Goal: Information Seeking & Learning: Learn about a topic

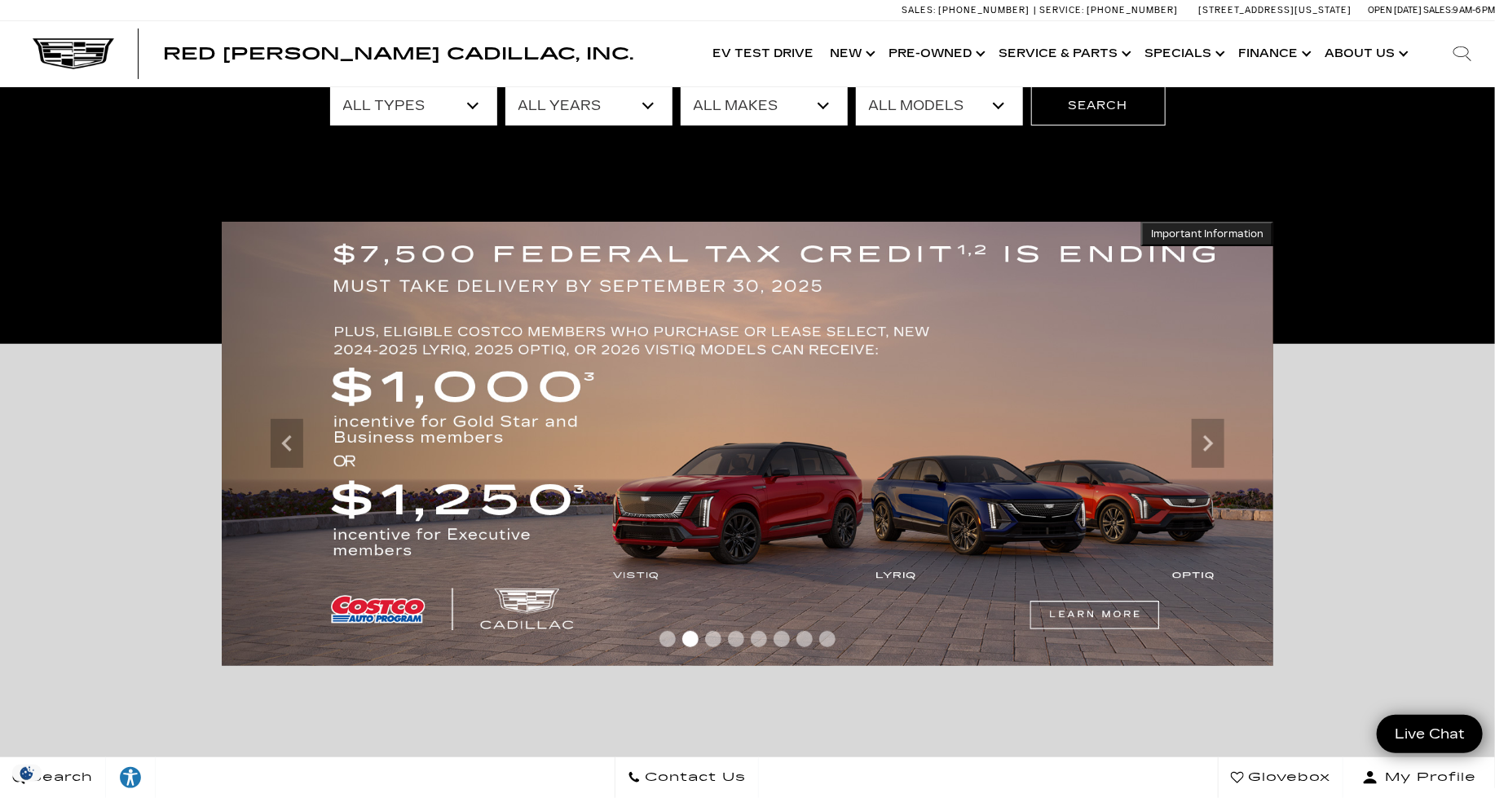
scroll to position [166, 0]
click at [283, 447] on icon "Previous" at bounding box center [287, 444] width 33 height 33
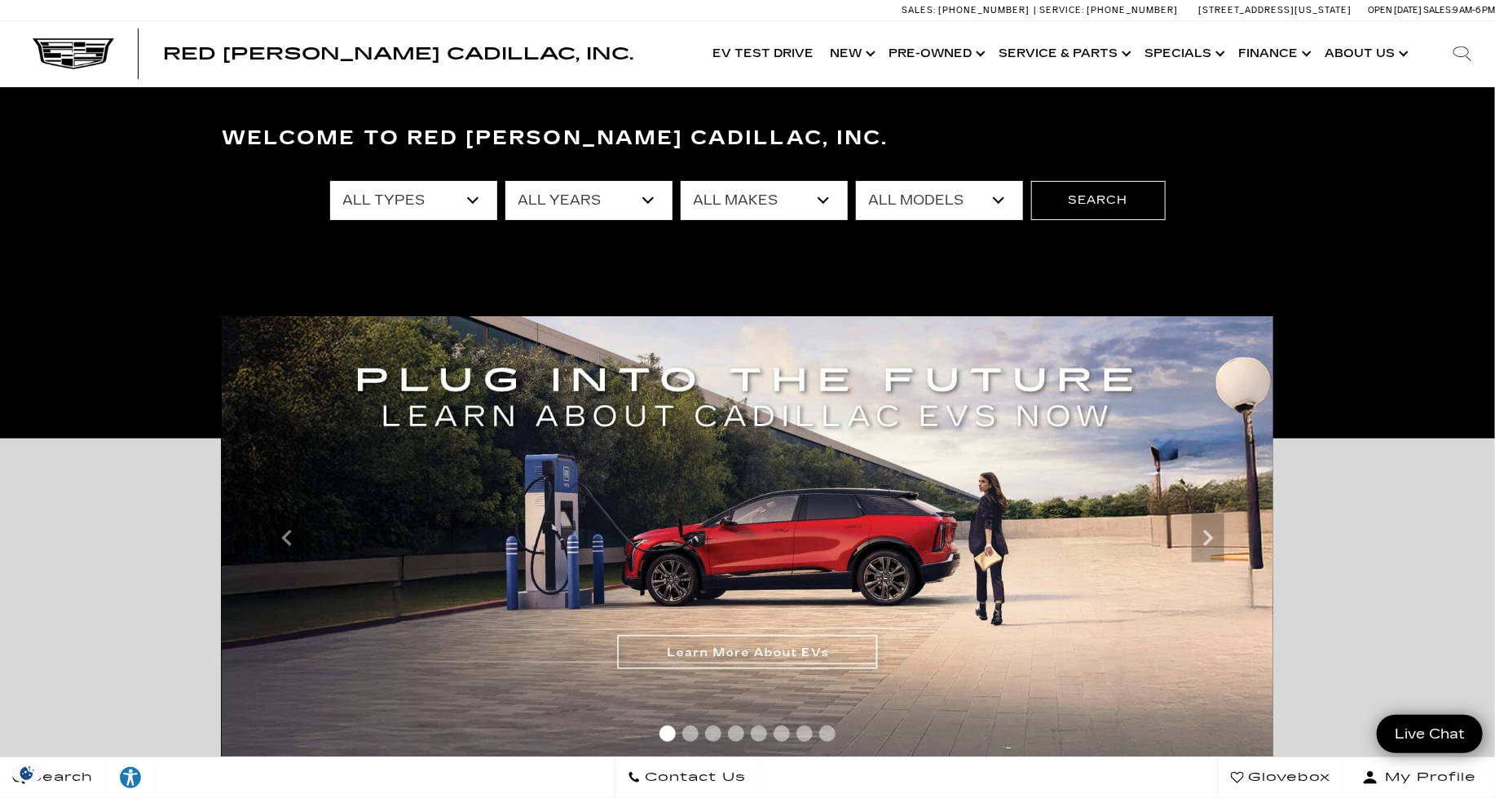
scroll to position [0, 0]
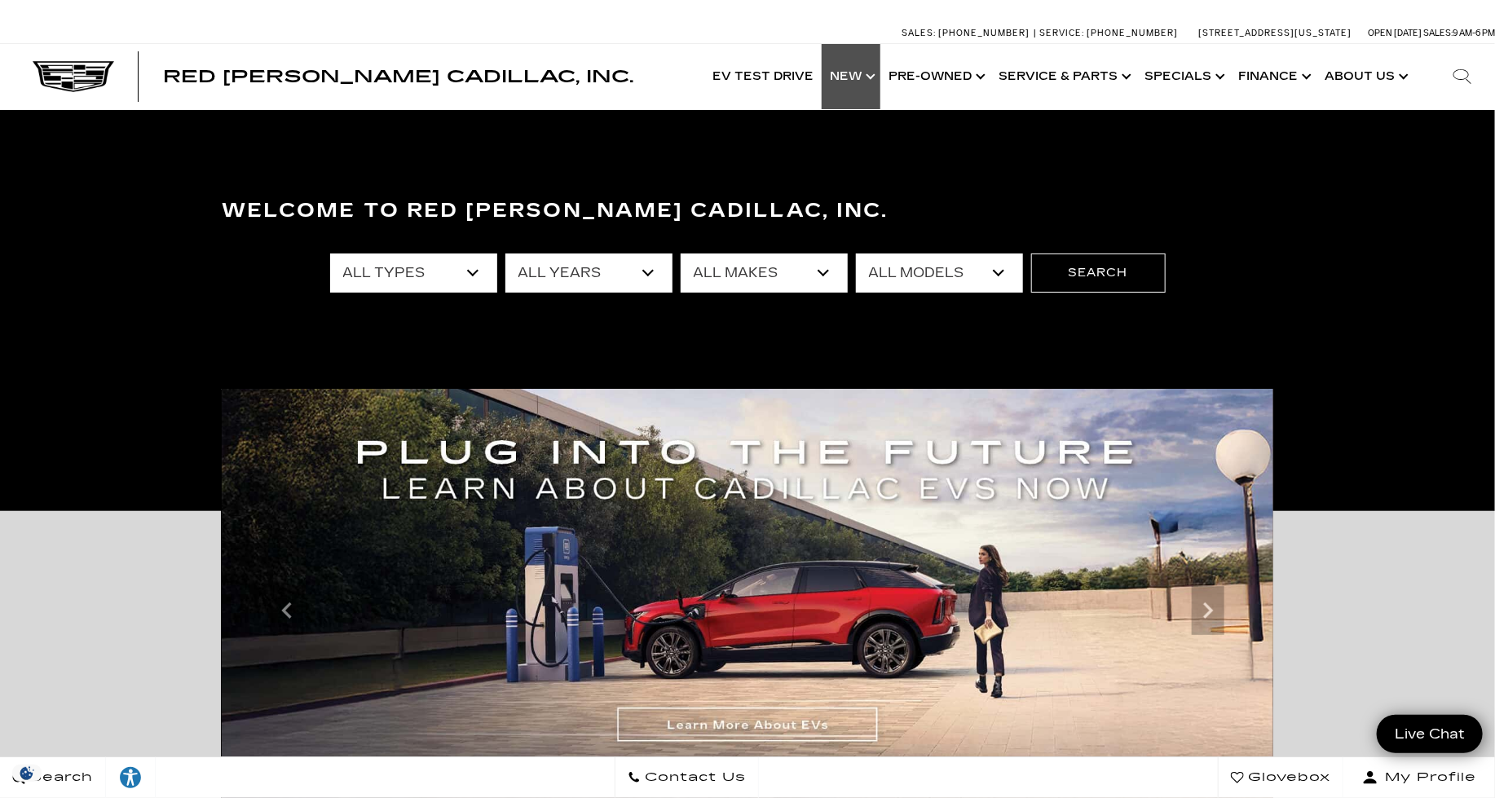
click at [874, 81] on link "Show New" at bounding box center [850, 76] width 59 height 65
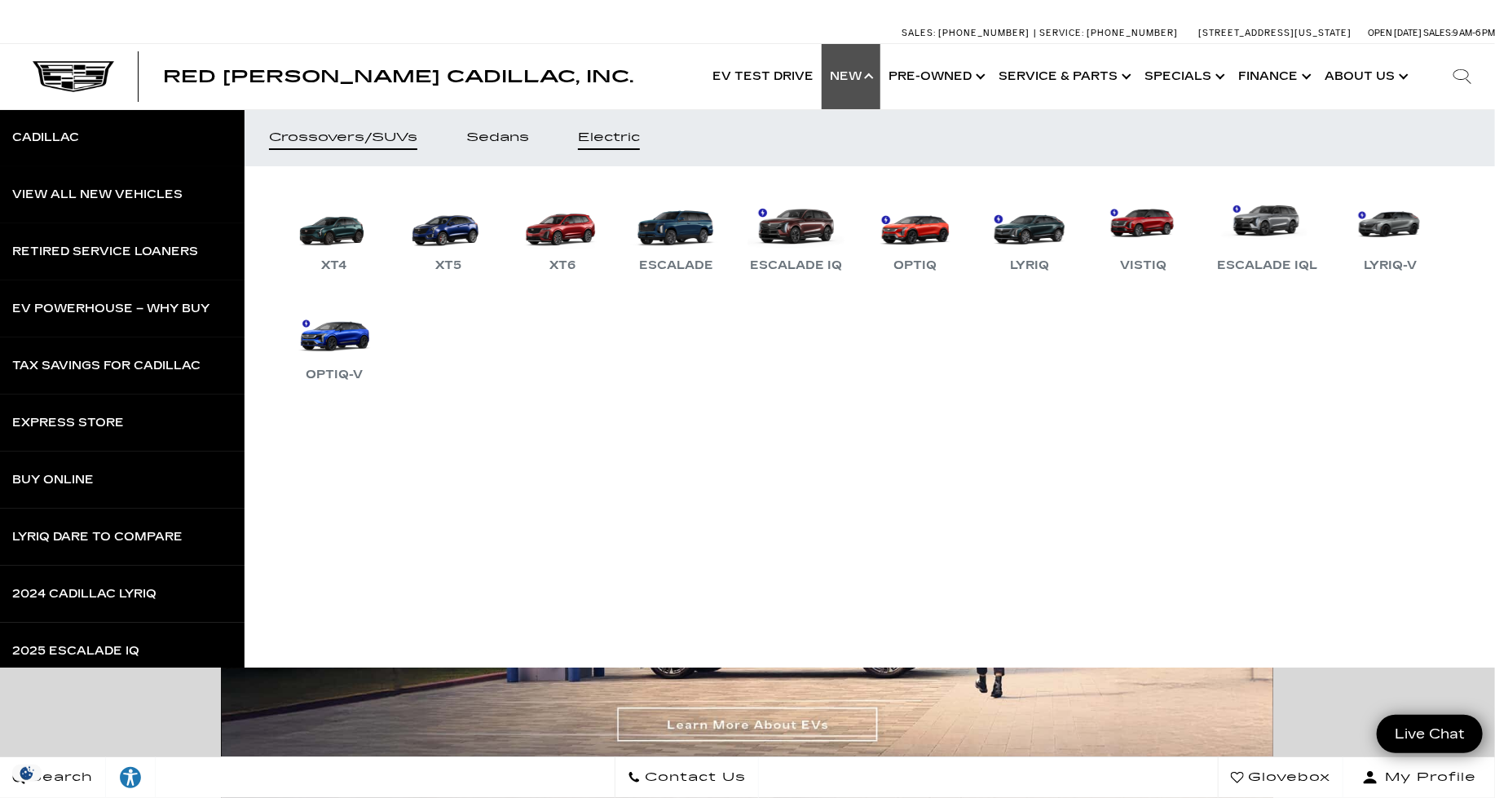
click at [613, 147] on link "Electric" at bounding box center [608, 137] width 111 height 57
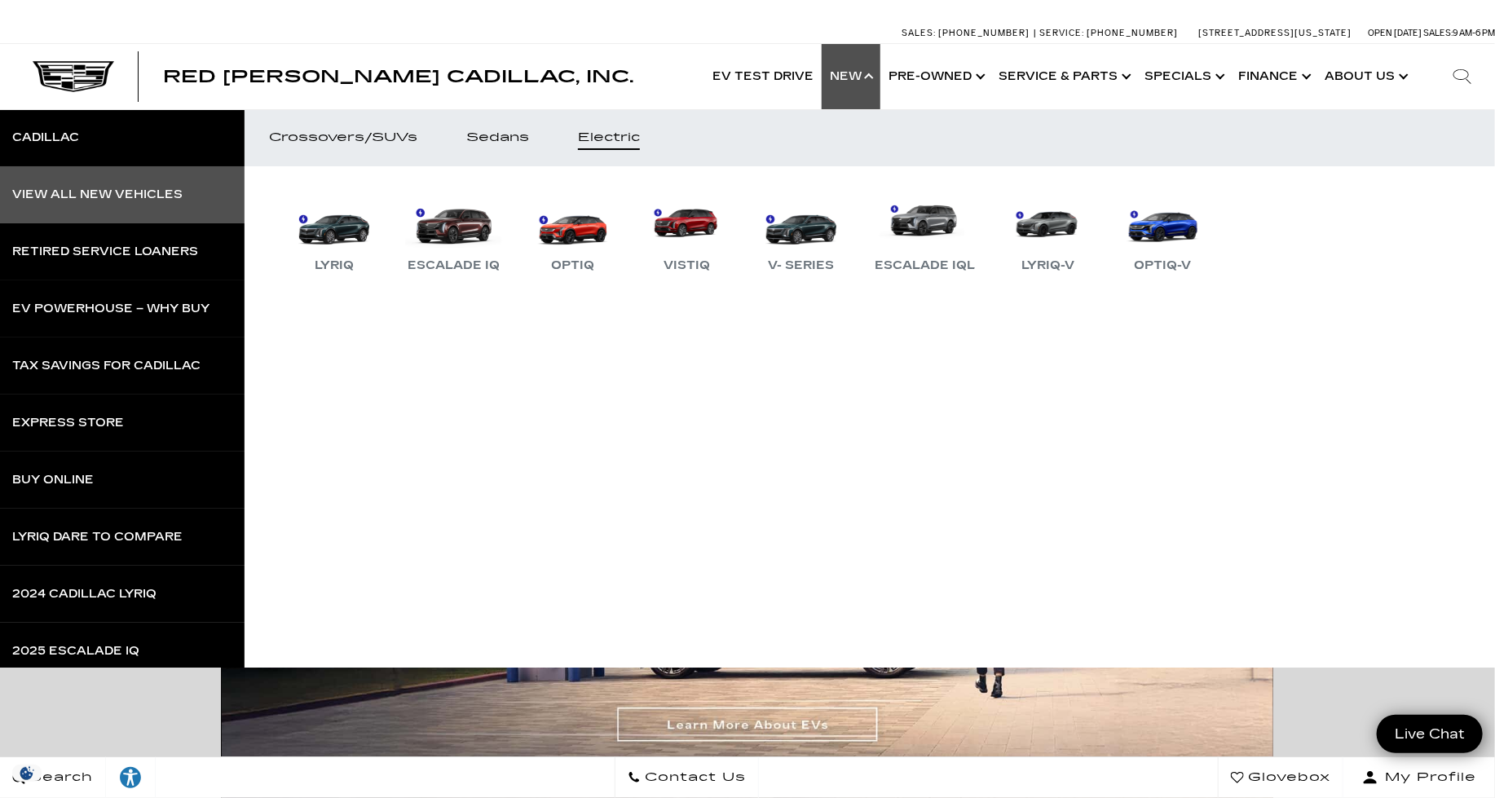
click at [144, 195] on div "View All New Vehicles" at bounding box center [97, 194] width 170 height 11
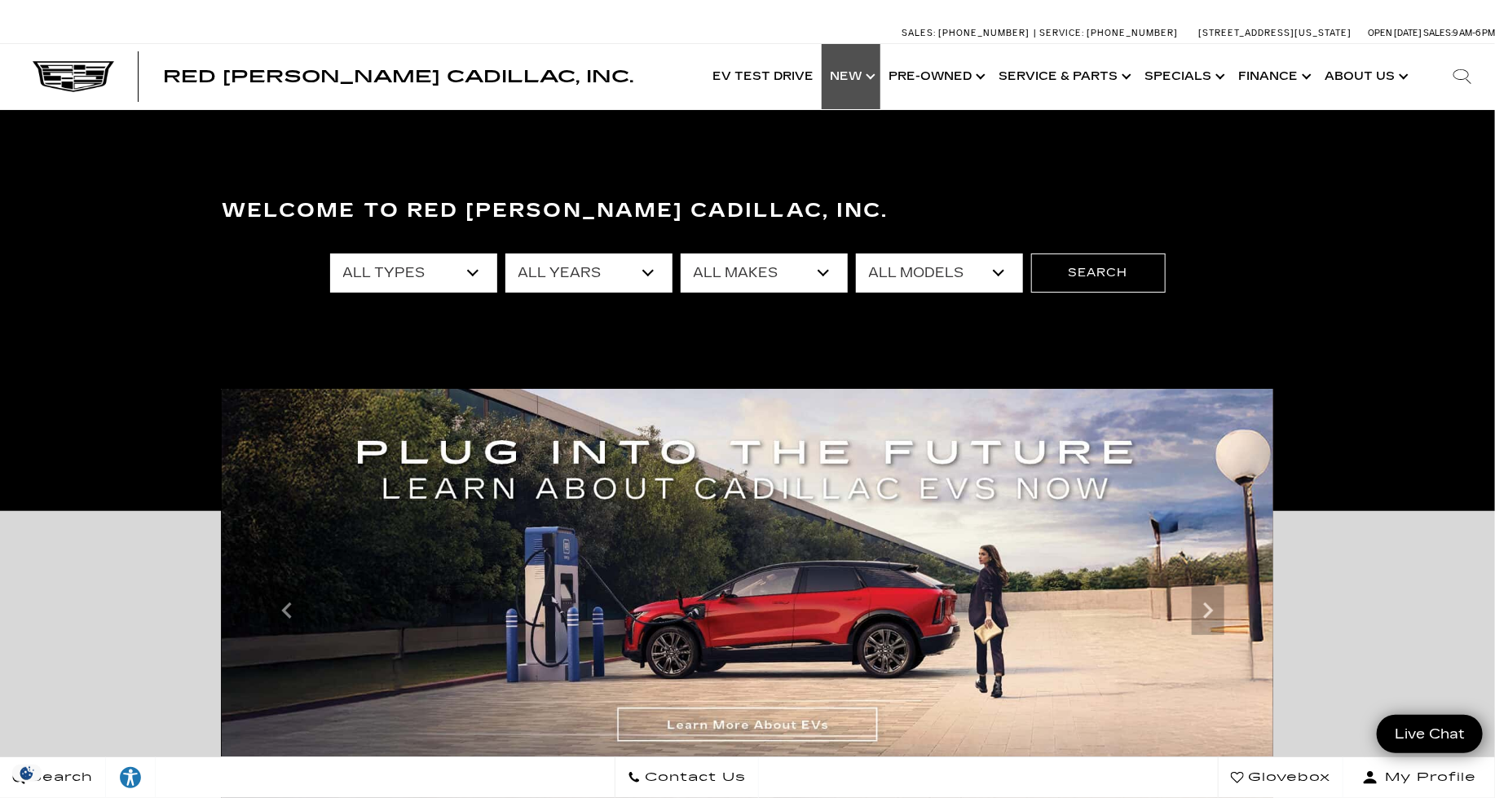
click at [880, 74] on link "Show New" at bounding box center [850, 76] width 59 height 65
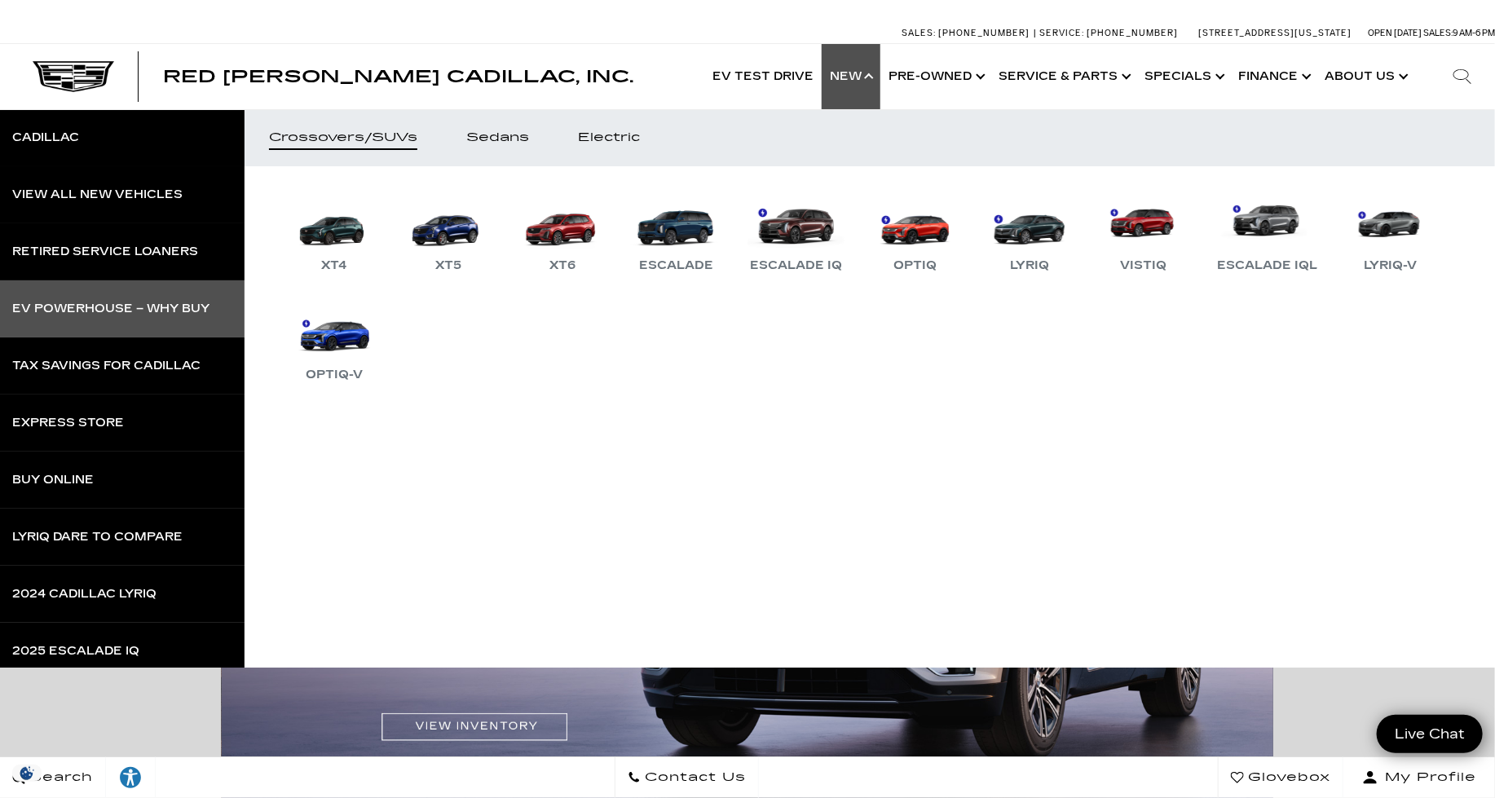
click at [169, 314] on div "EV Powerhouse – Why Buy" at bounding box center [110, 308] width 197 height 11
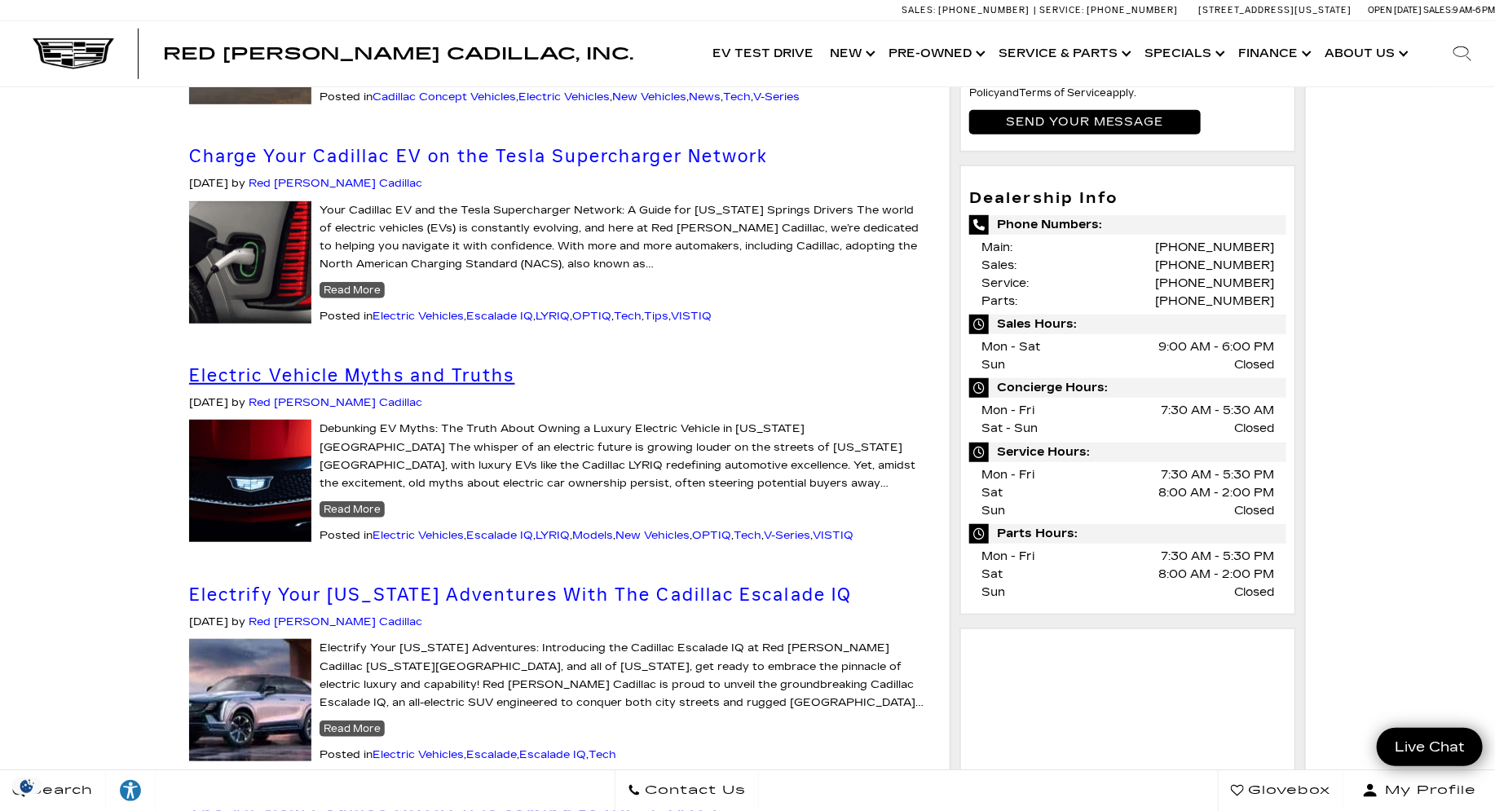
scroll to position [451, 0]
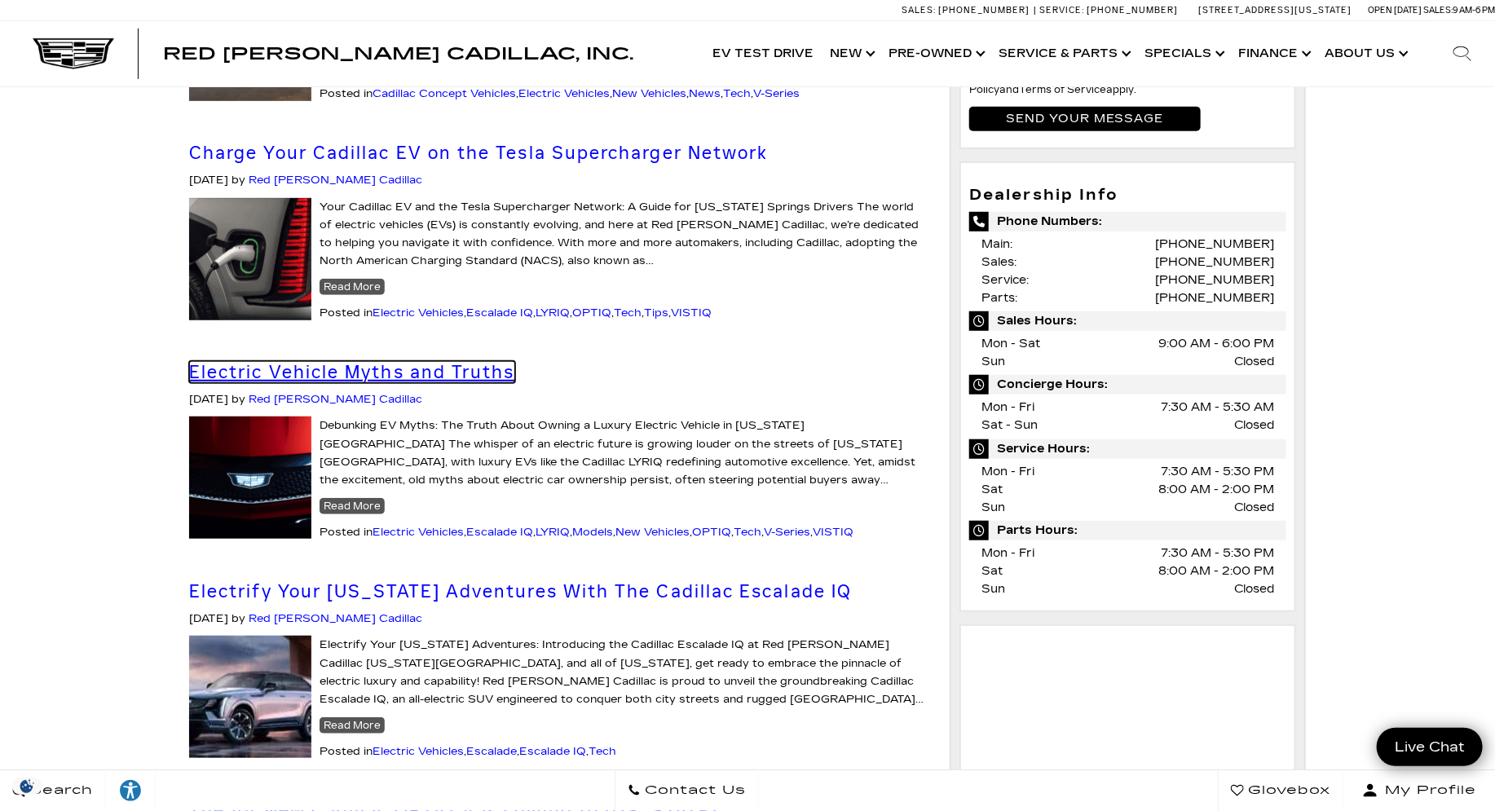
click at [457, 371] on link "Electric Vehicle Myths and Truths" at bounding box center [352, 372] width 326 height 22
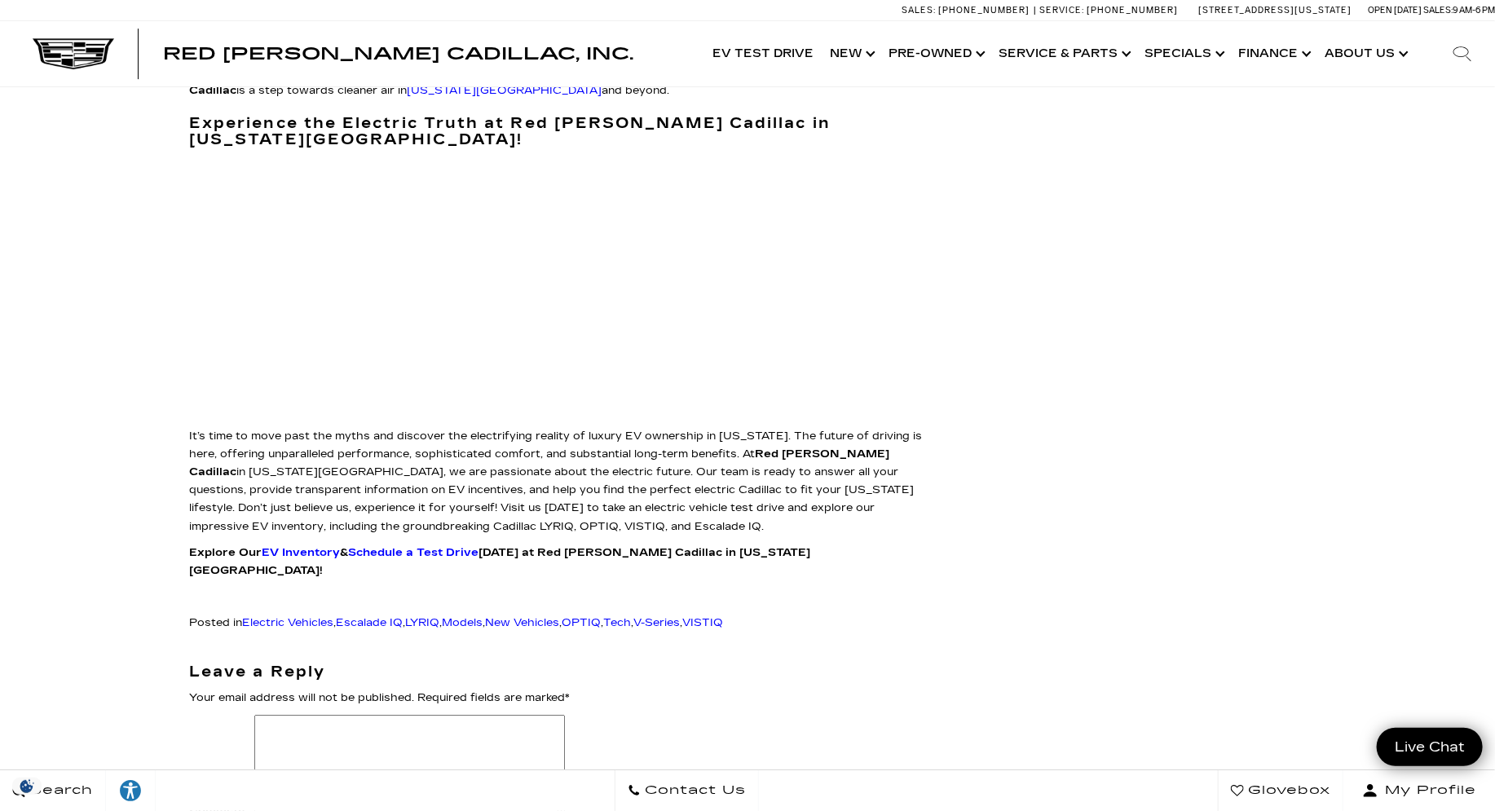
scroll to position [2472, 0]
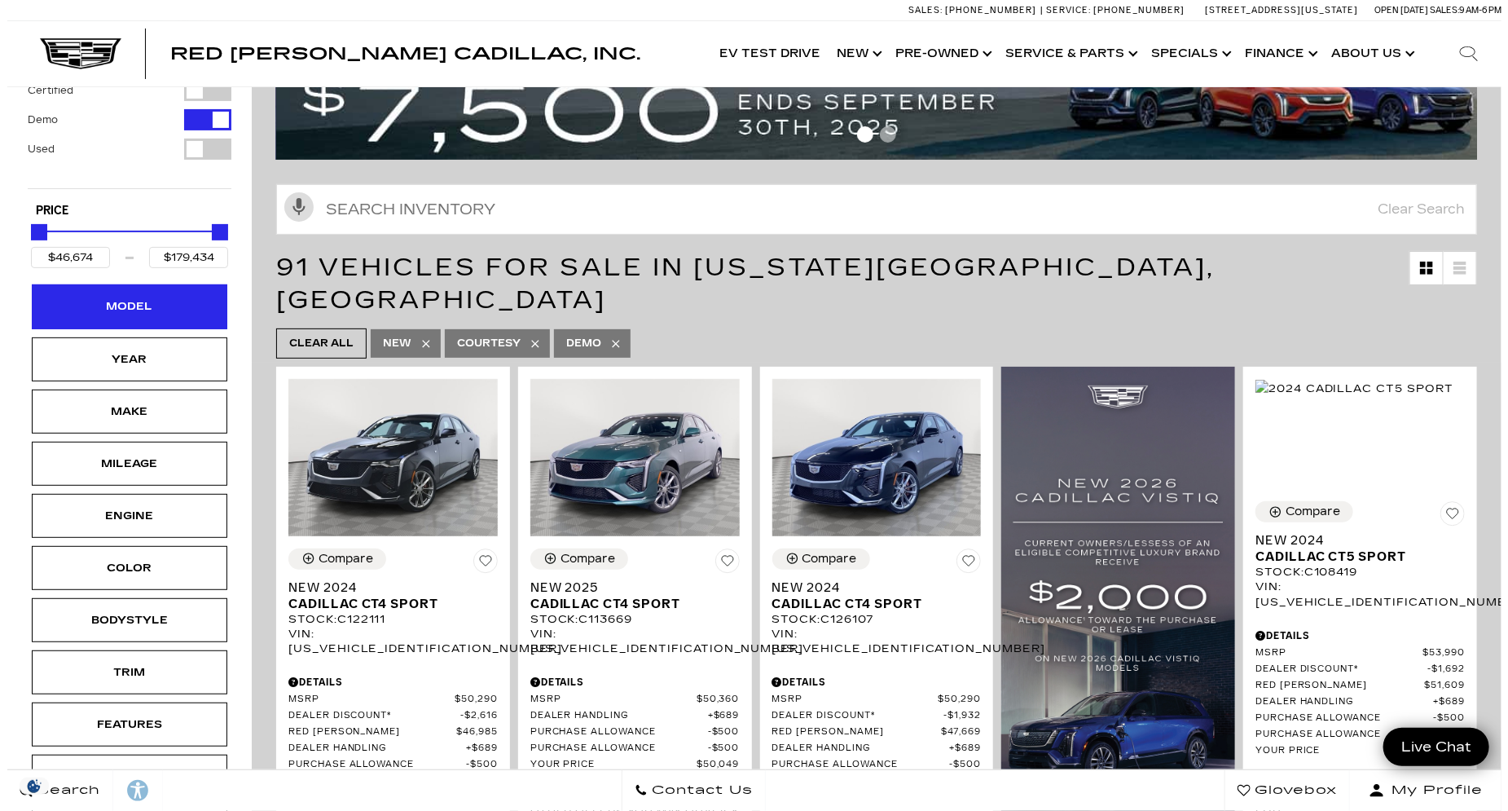
scroll to position [182, 0]
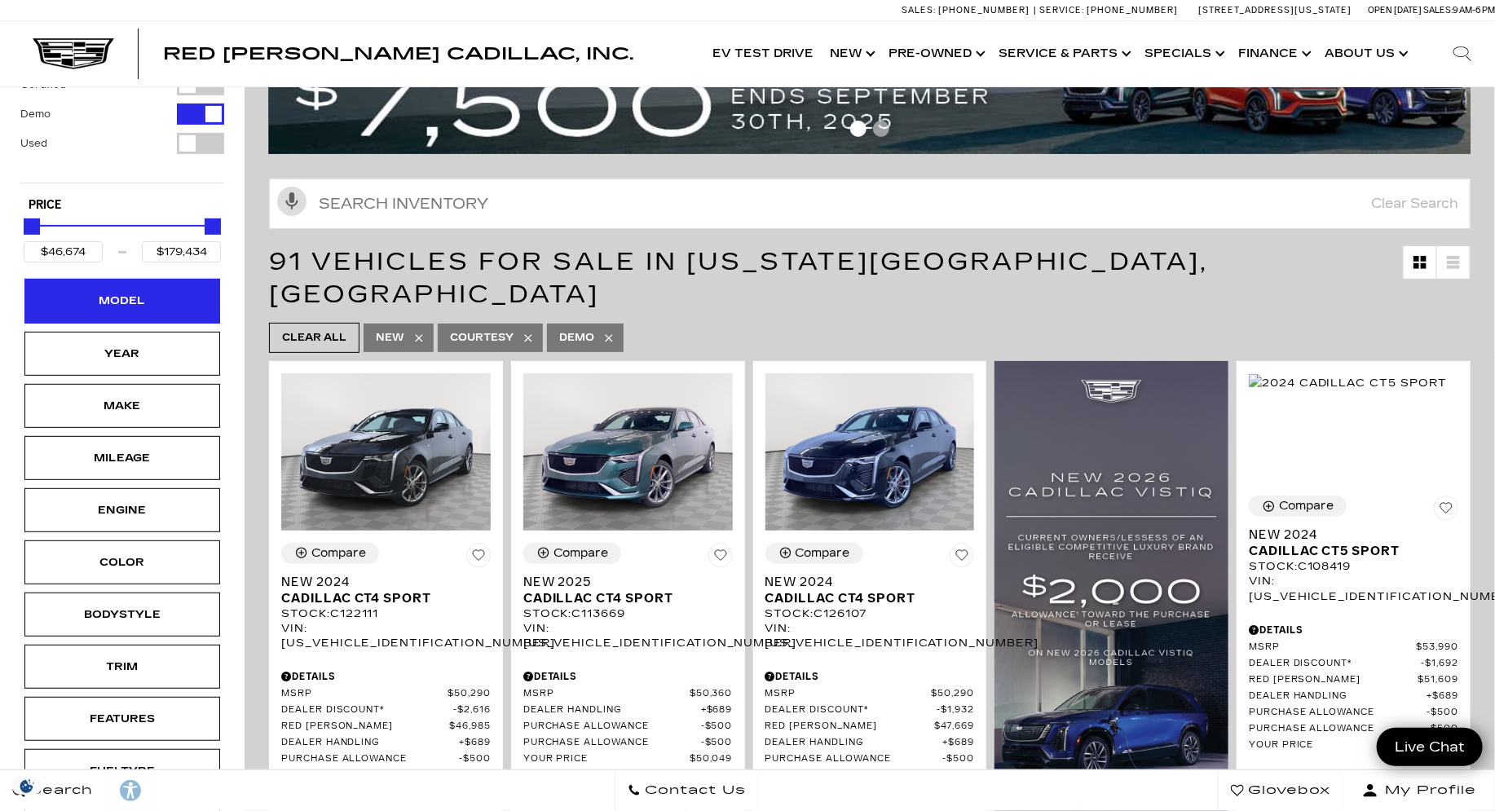
click at [147, 287] on div "Model" at bounding box center [122, 301] width 196 height 44
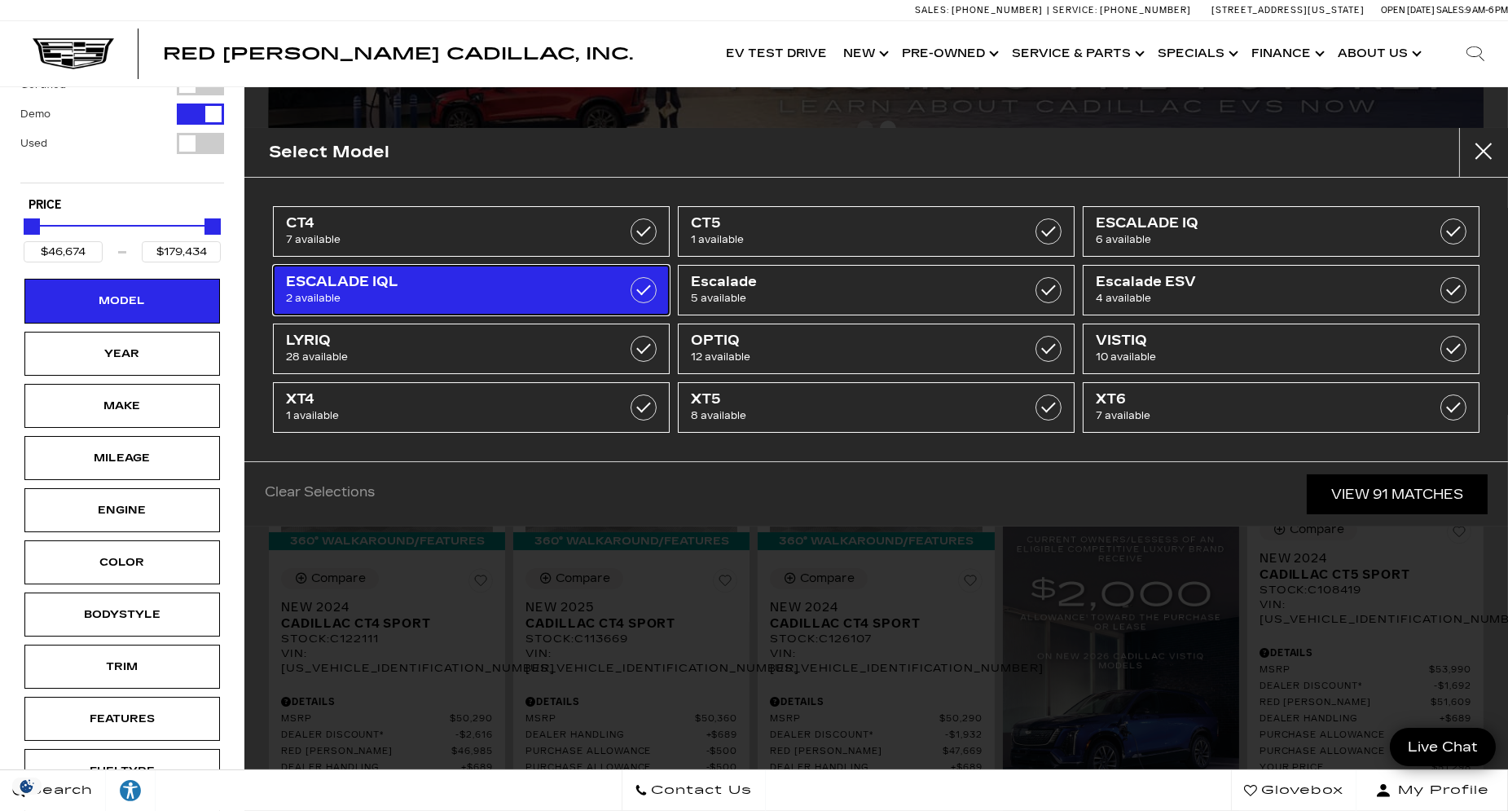
click at [638, 298] on label at bounding box center [644, 290] width 26 height 26
type input "$141,015"
type input "$156,240"
checkbox input "true"
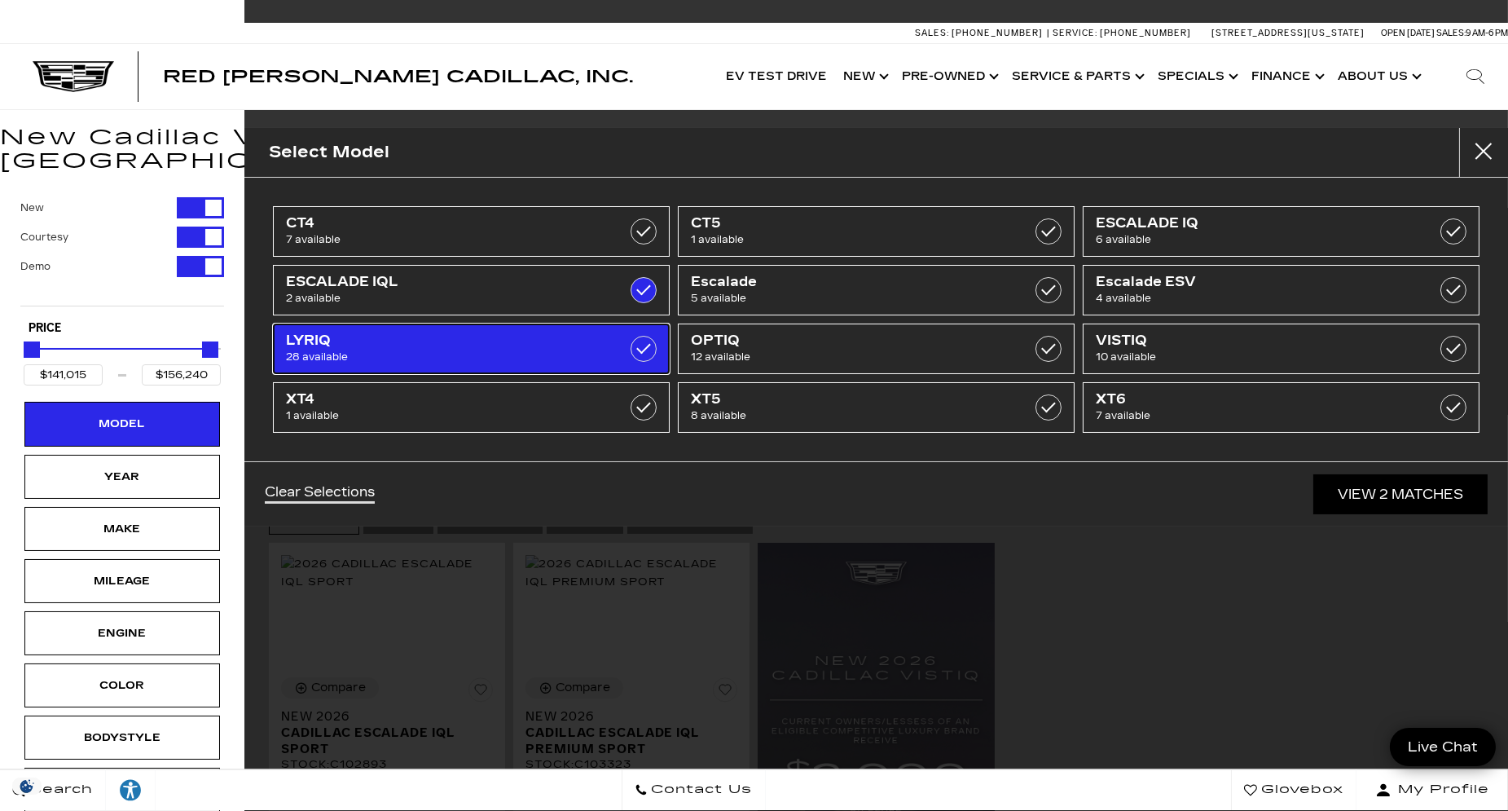
click at [644, 346] on label at bounding box center [644, 349] width 26 height 26
type input "$61,446"
checkbox input "true"
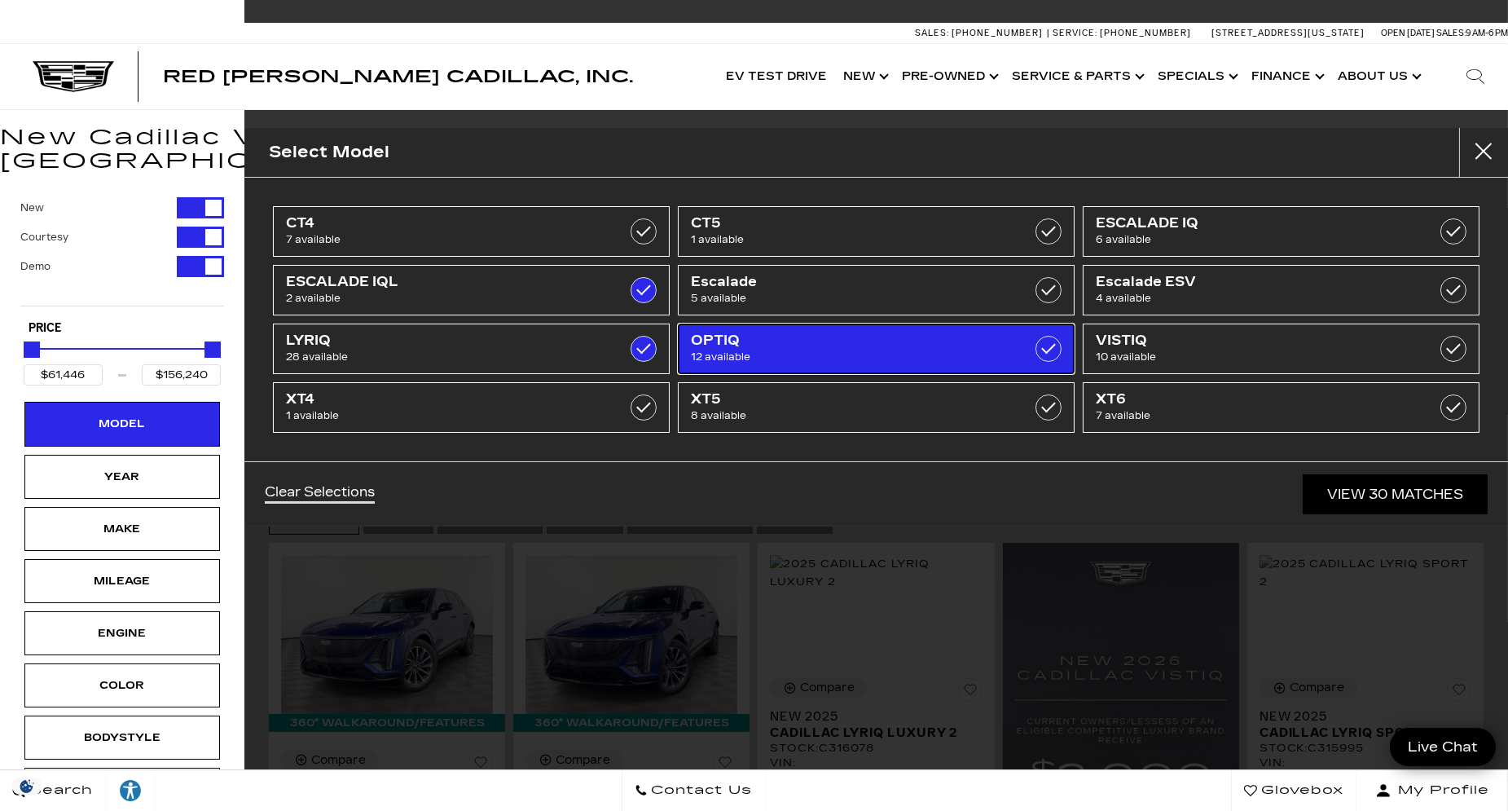
click at [1026, 346] on link "OPTIQ 12 available" at bounding box center [876, 349] width 397 height 51
type input "$55,679"
checkbox input "true"
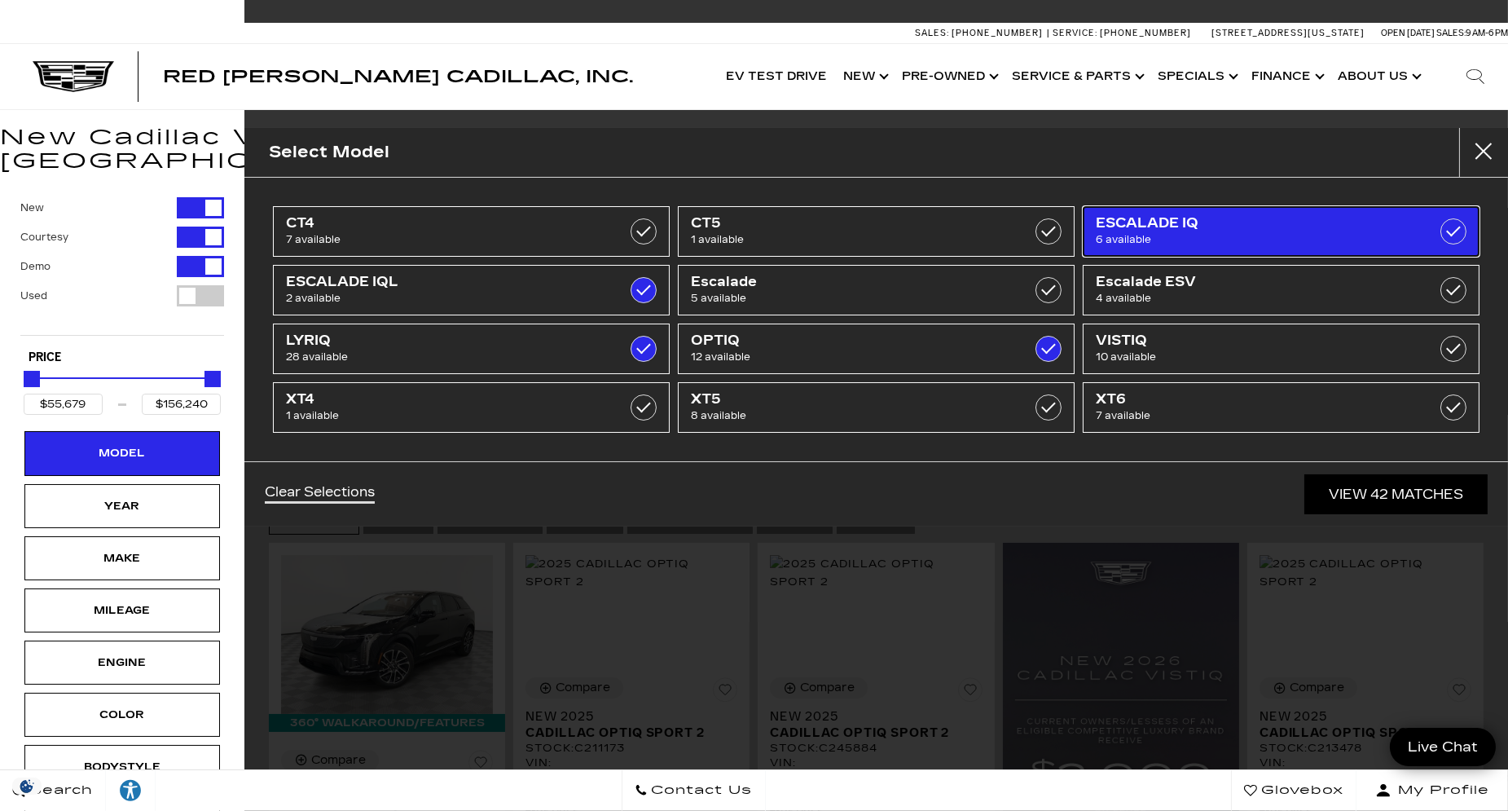
click at [1239, 230] on span "ESCALADE IQ" at bounding box center [1253, 223] width 315 height 16
type input "$158,810"
checkbox input "true"
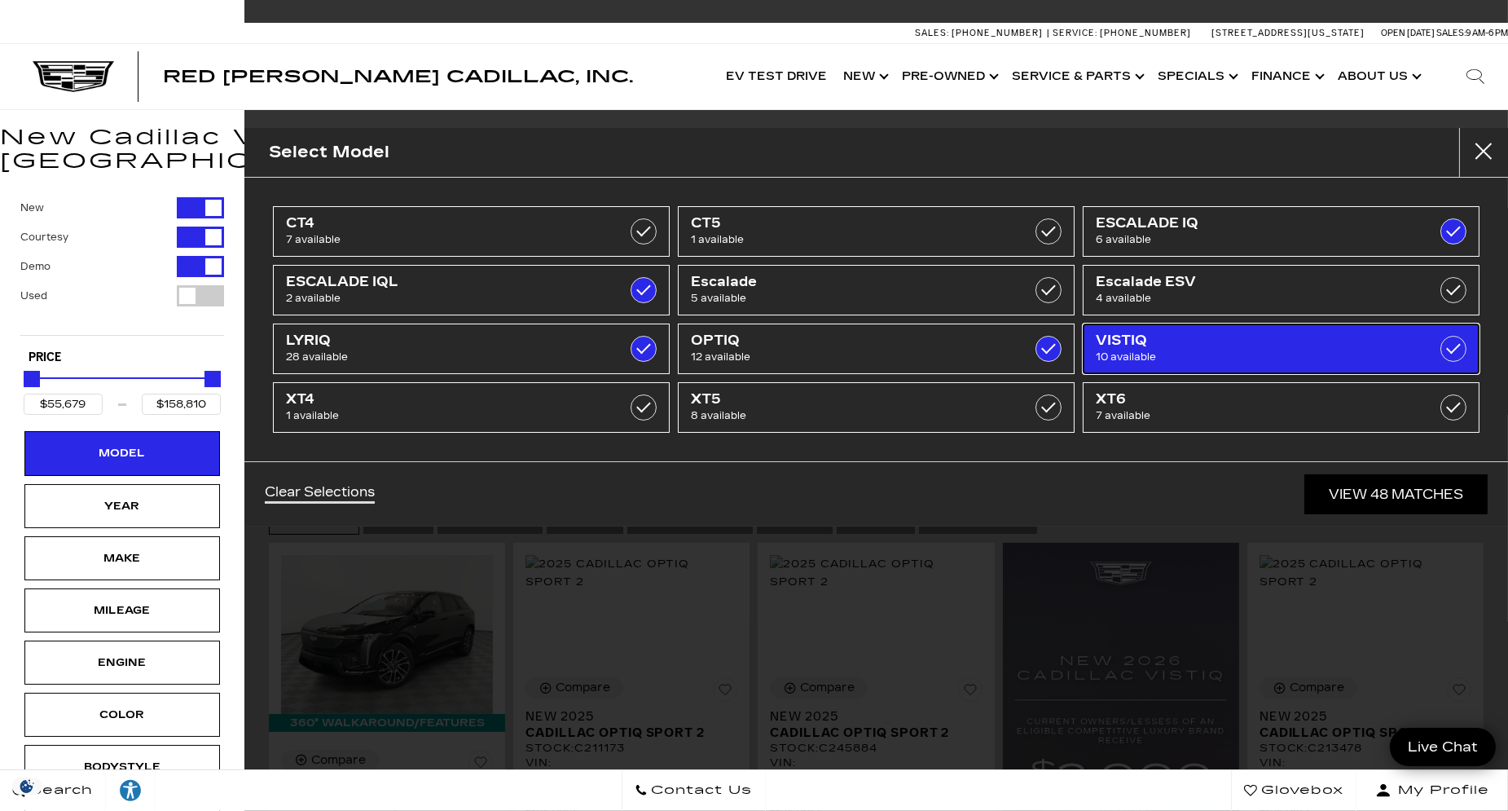
click at [1195, 341] on span "VISTIQ" at bounding box center [1253, 340] width 315 height 16
checkbox input "true"
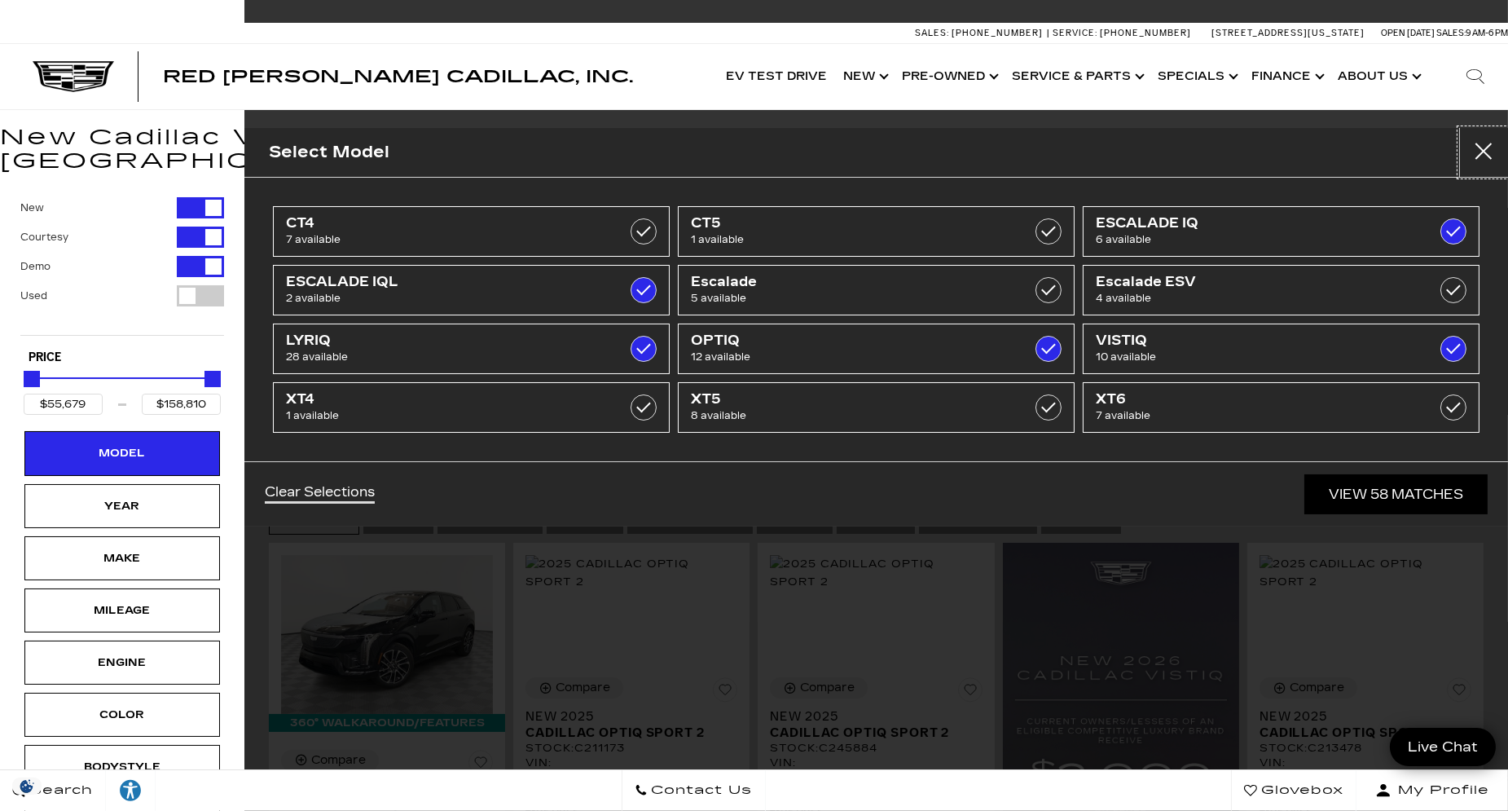
click at [1483, 143] on button "close" at bounding box center [1484, 152] width 49 height 49
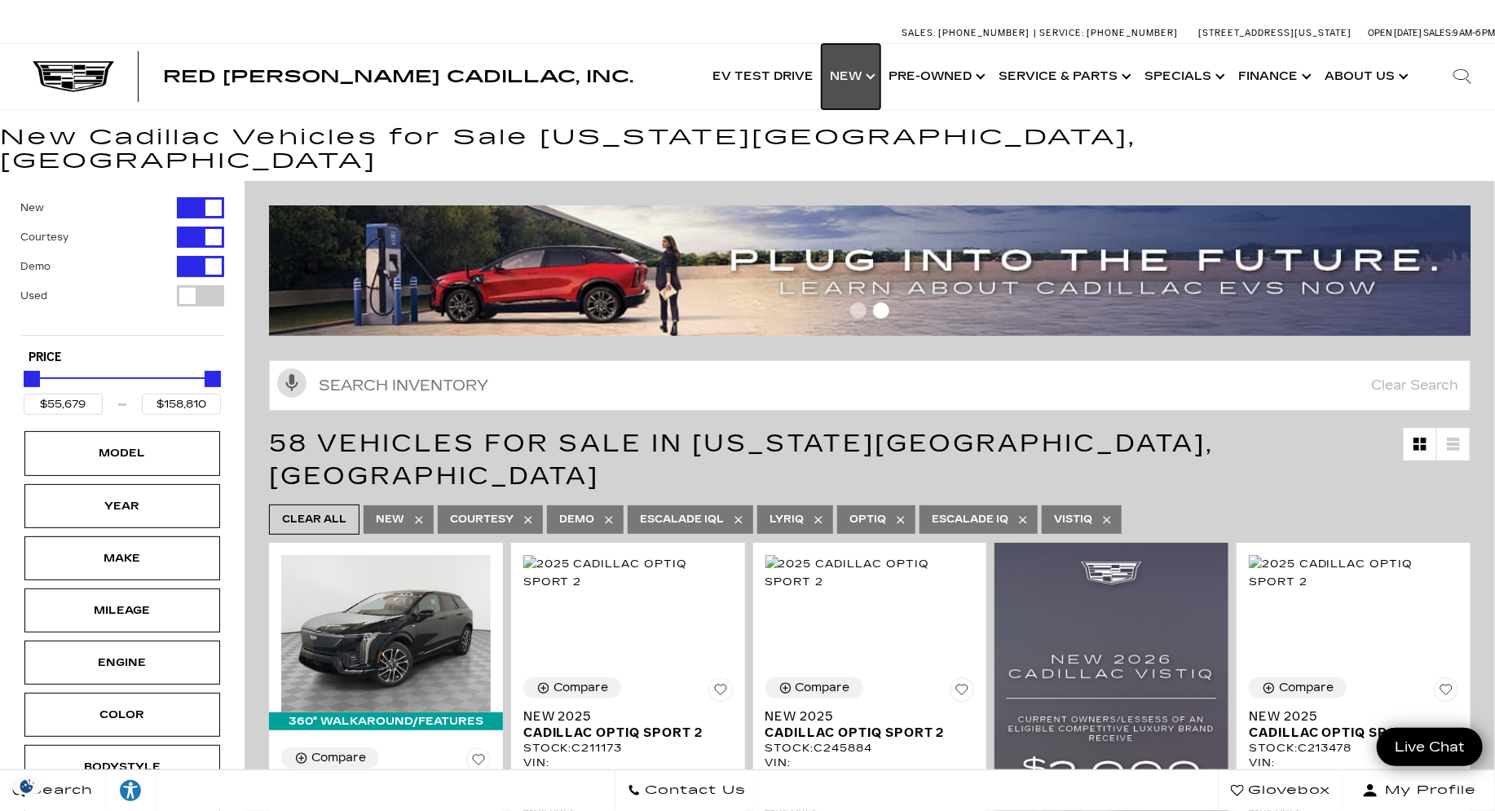
click at [844, 85] on link "Show New" at bounding box center [850, 76] width 59 height 65
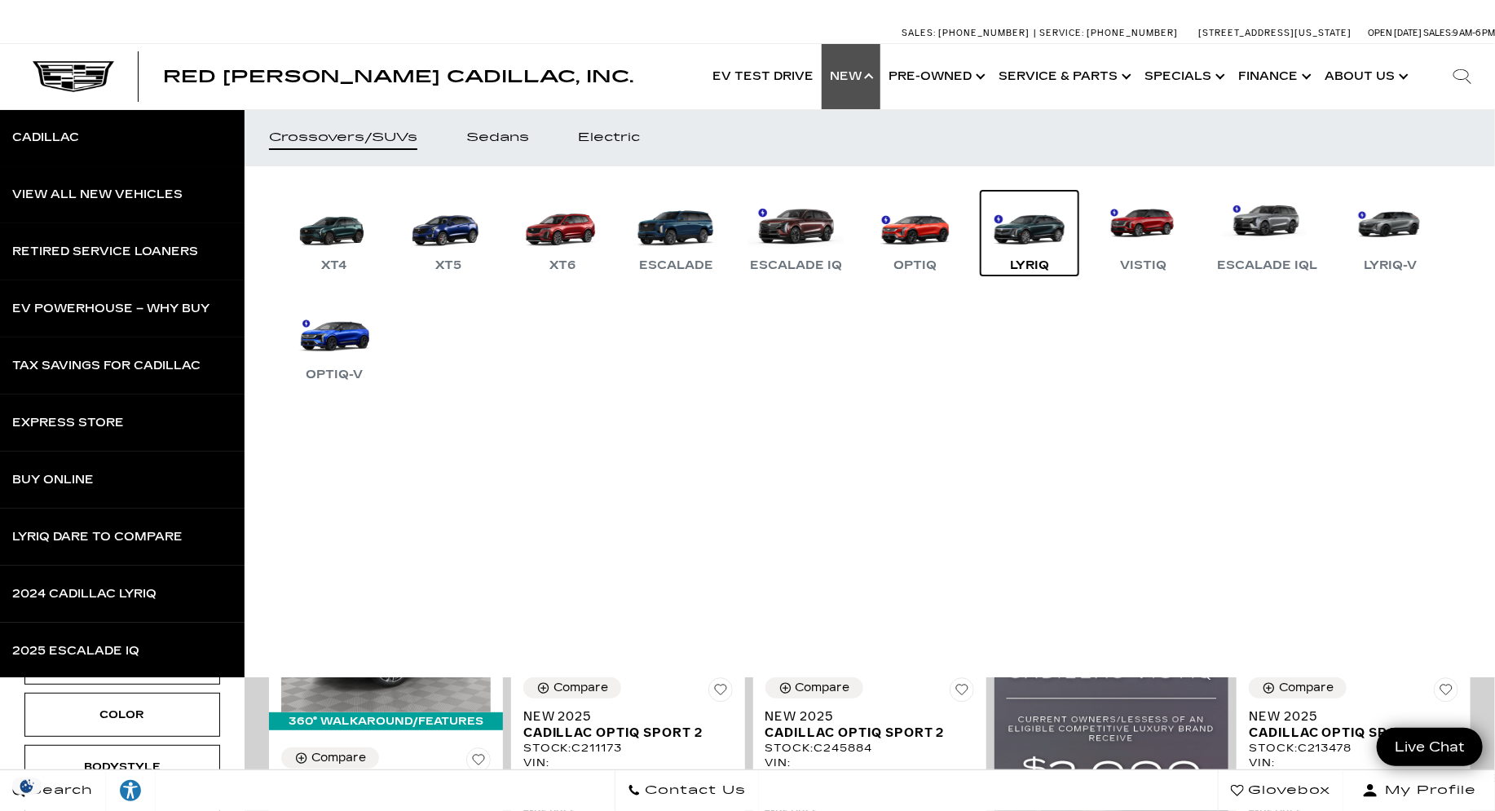
click at [1011, 222] on link "LYRIQ" at bounding box center [1029, 233] width 98 height 85
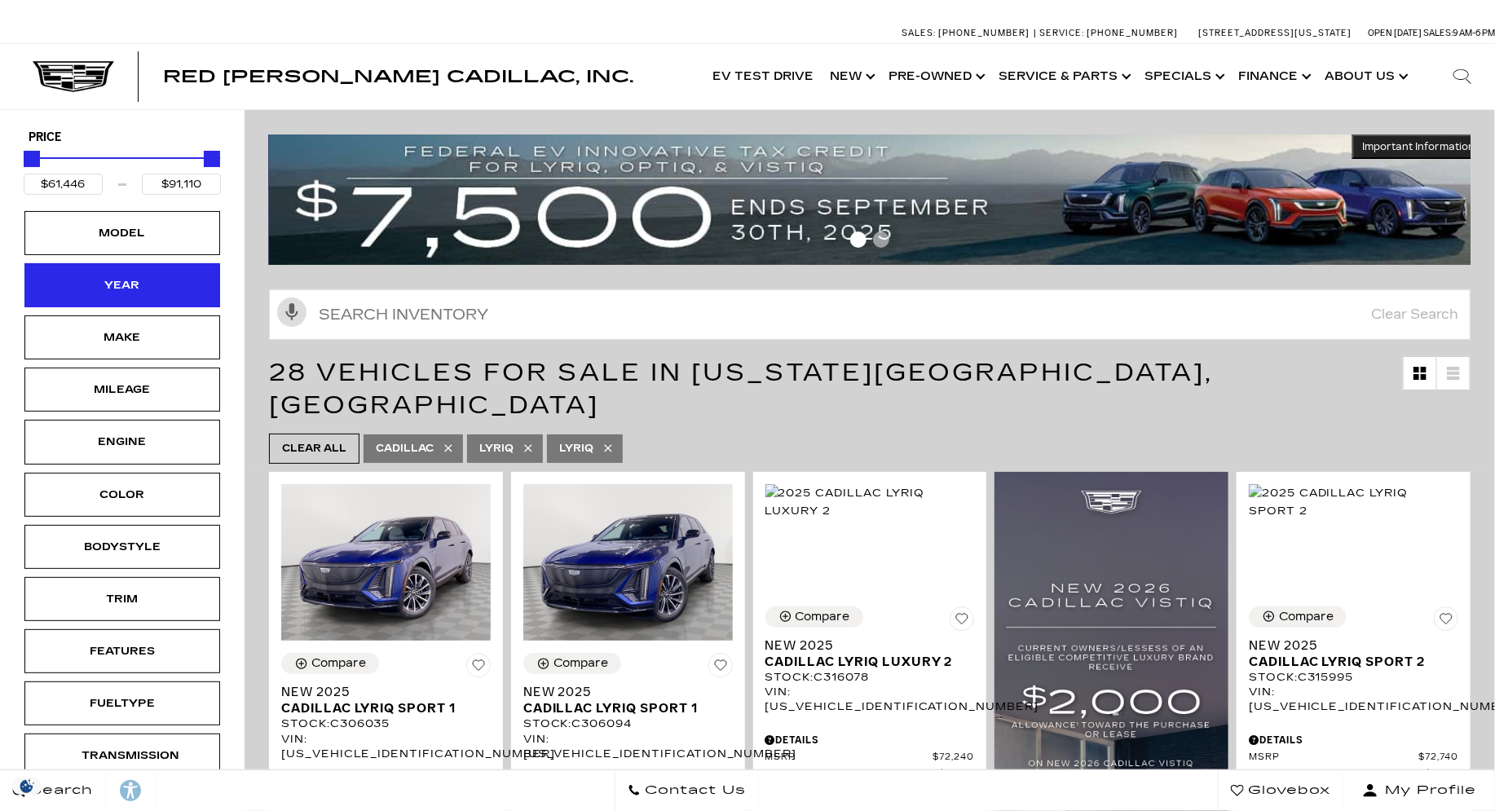
click at [170, 287] on div "Year" at bounding box center [122, 285] width 196 height 44
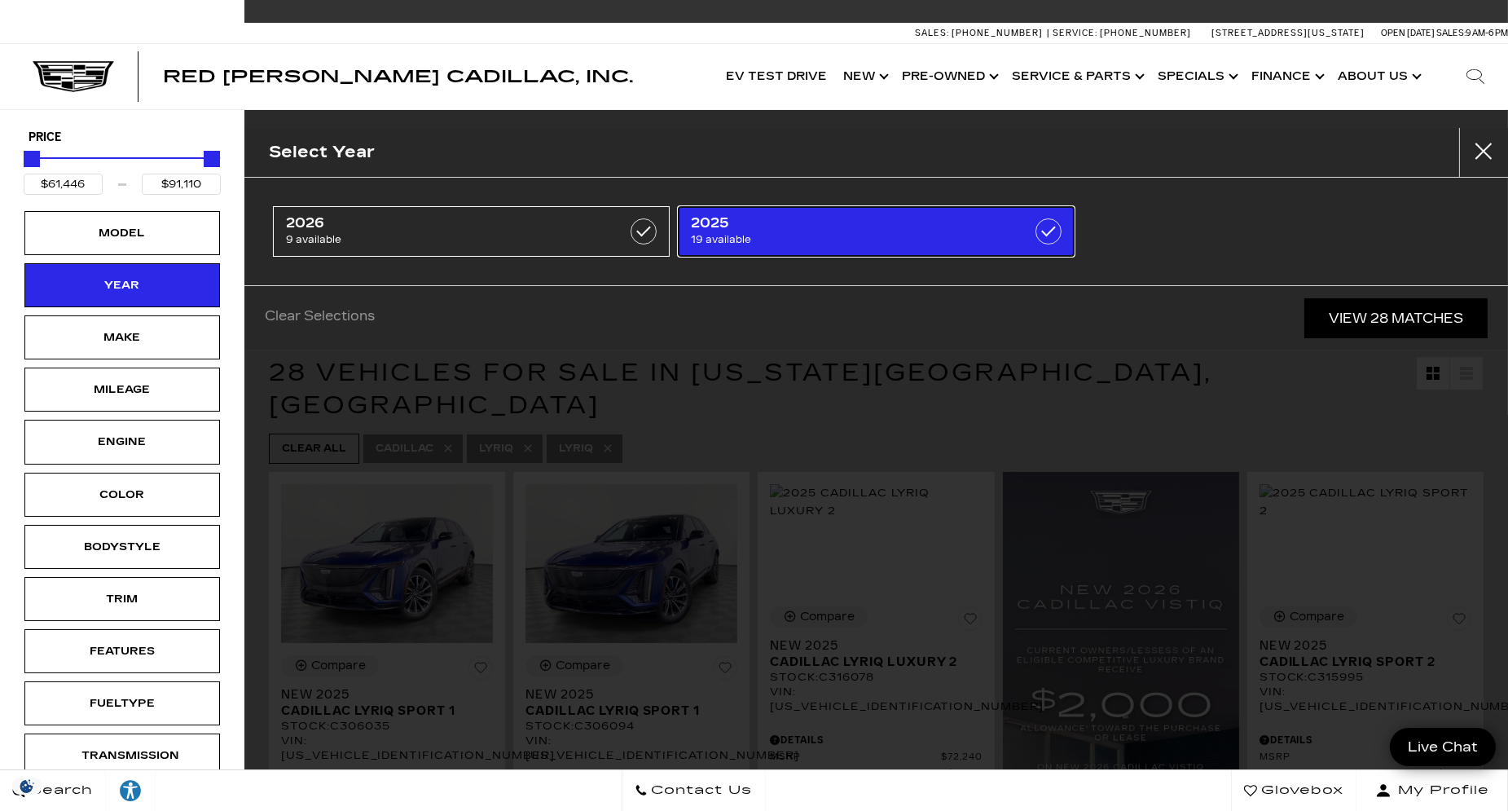
click at [880, 245] on span "19 available" at bounding box center [848, 239] width 315 height 16
type input "$80,019"
checkbox input "true"
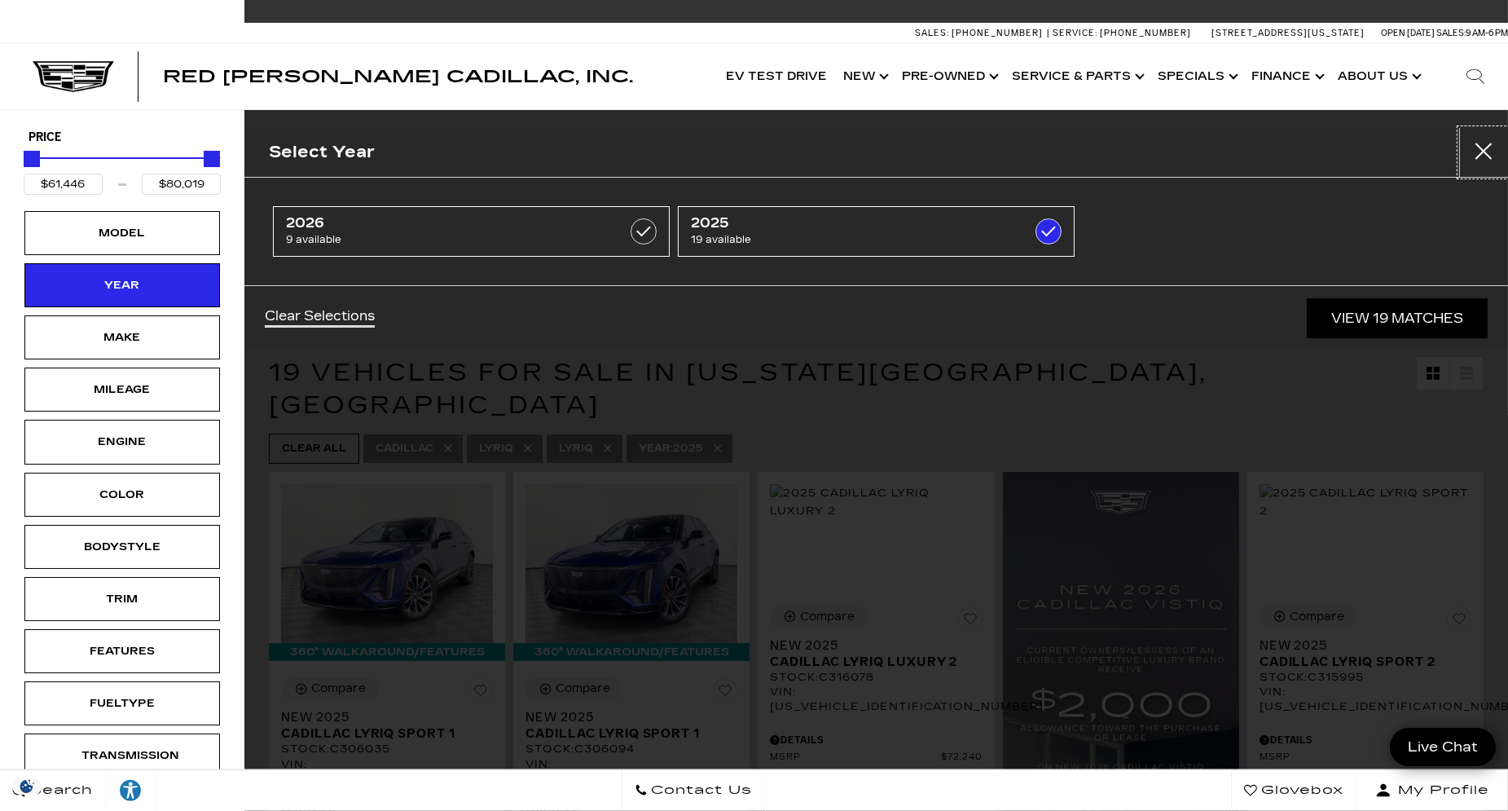
click at [1478, 166] on button "close" at bounding box center [1484, 152] width 49 height 49
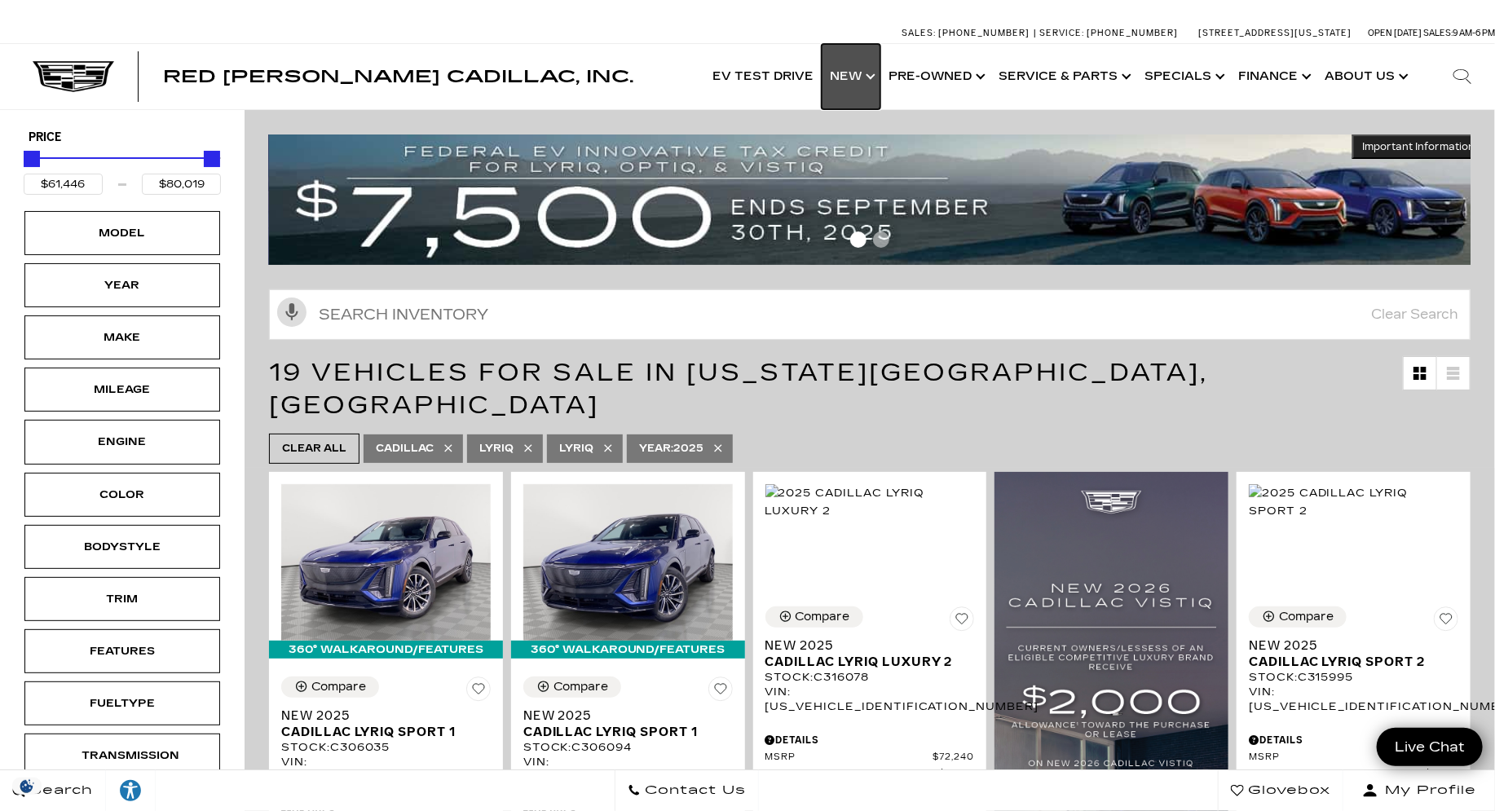
click at [878, 69] on link "Show New" at bounding box center [850, 76] width 59 height 65
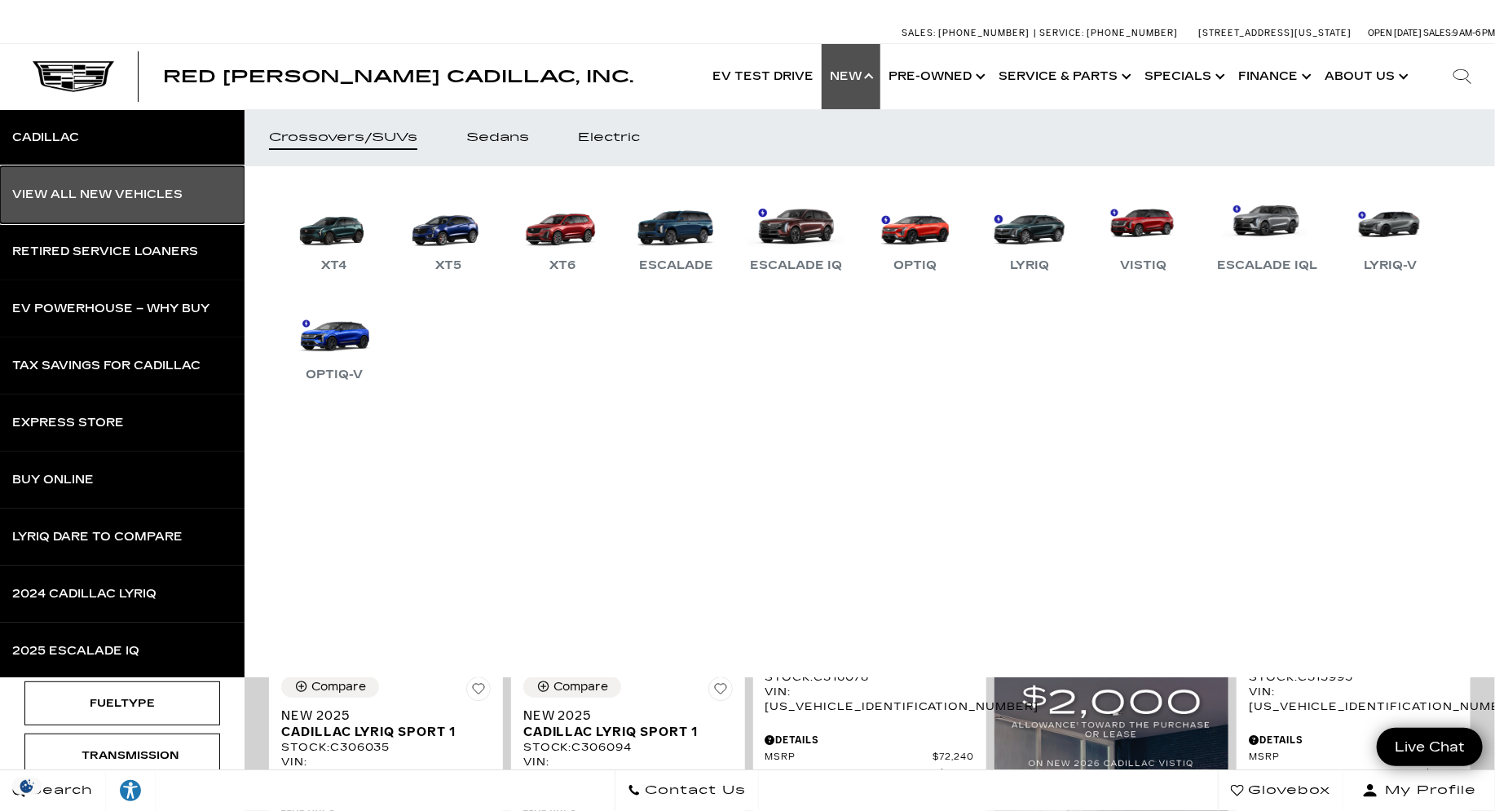
click at [161, 198] on div "View All New Vehicles" at bounding box center [97, 194] width 170 height 11
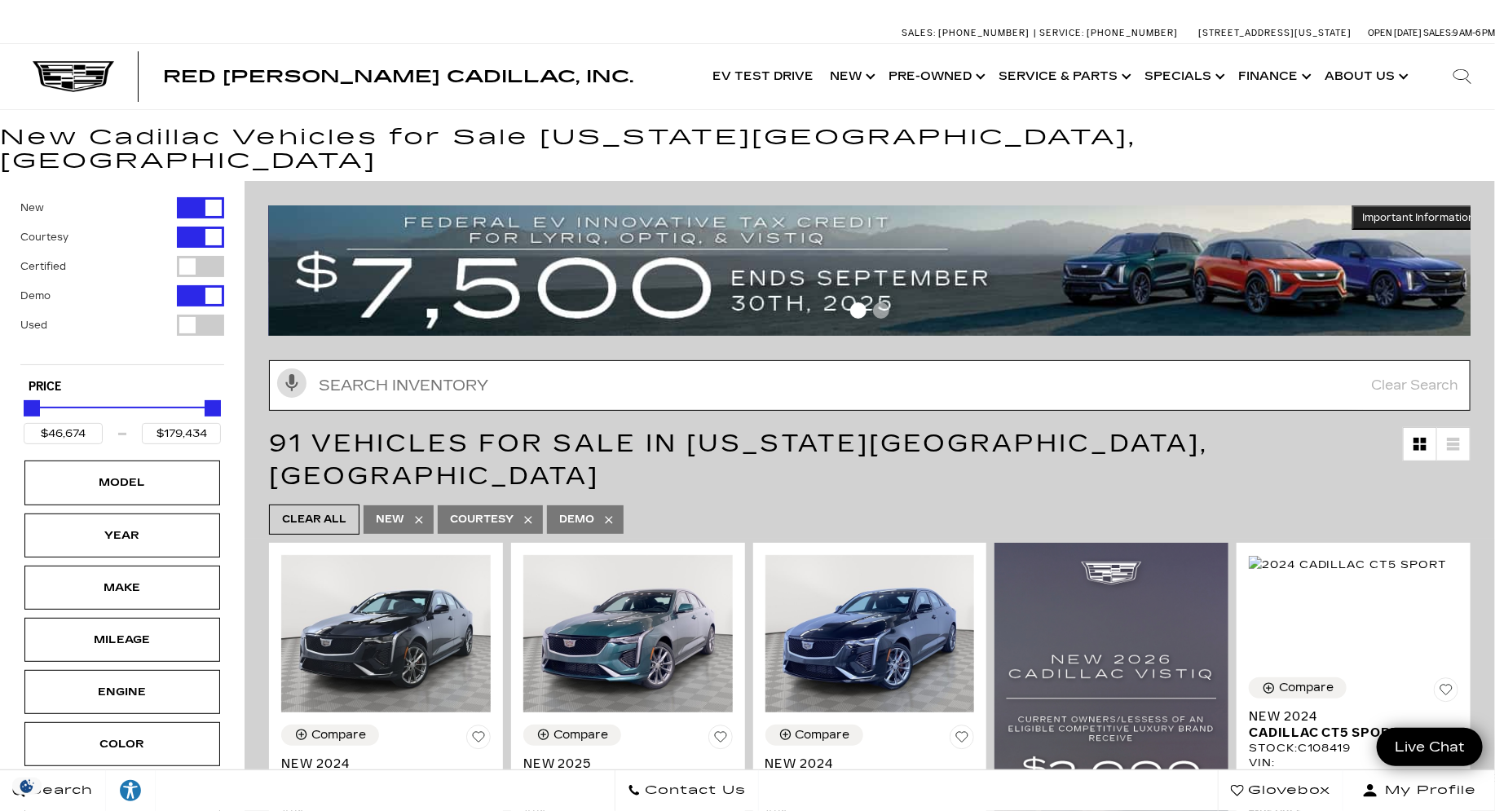
click at [429, 366] on input "text" at bounding box center [869, 385] width 1201 height 51
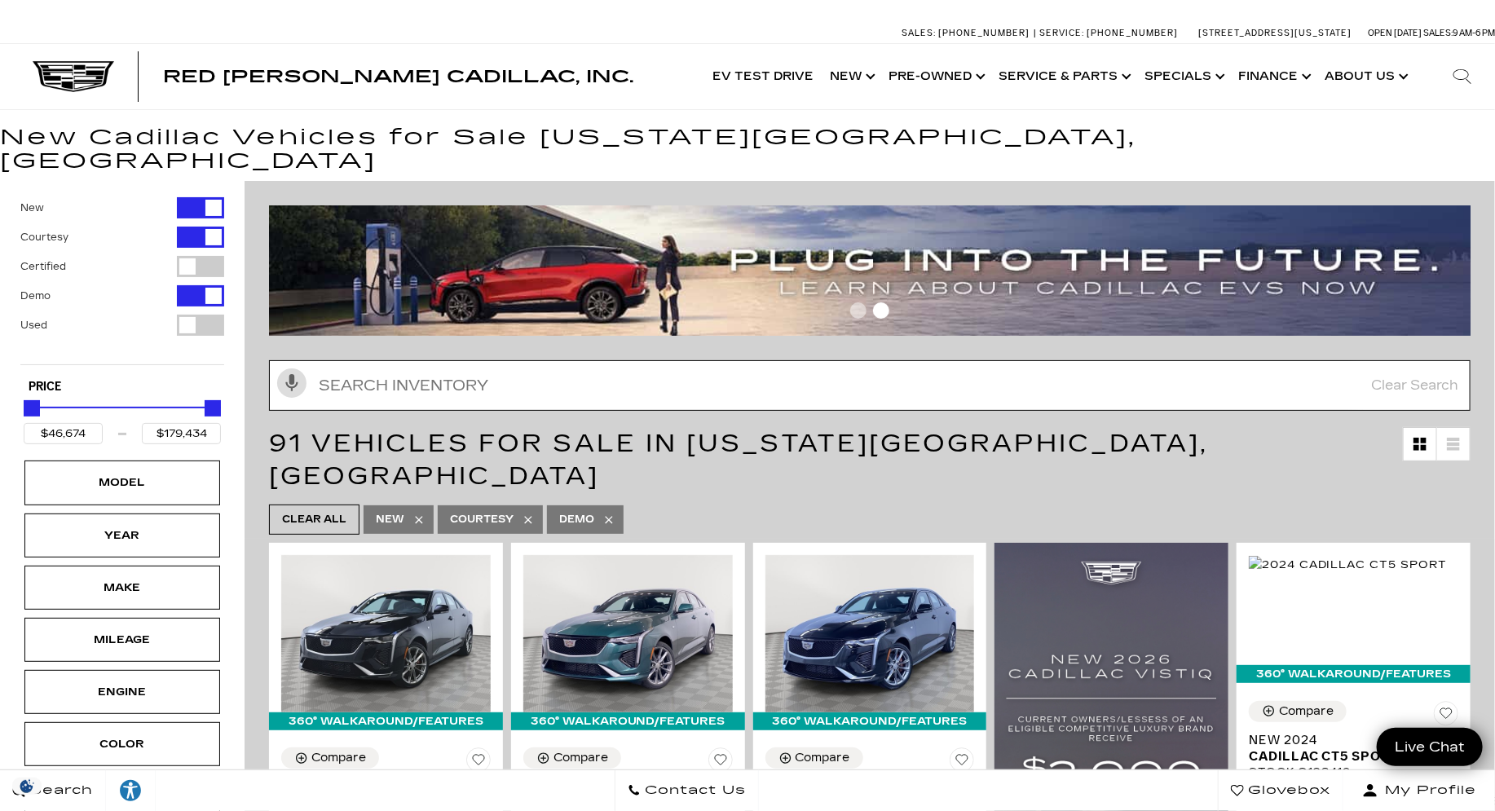
paste input "C306035"
type input "C306035"
type input "$61,446"
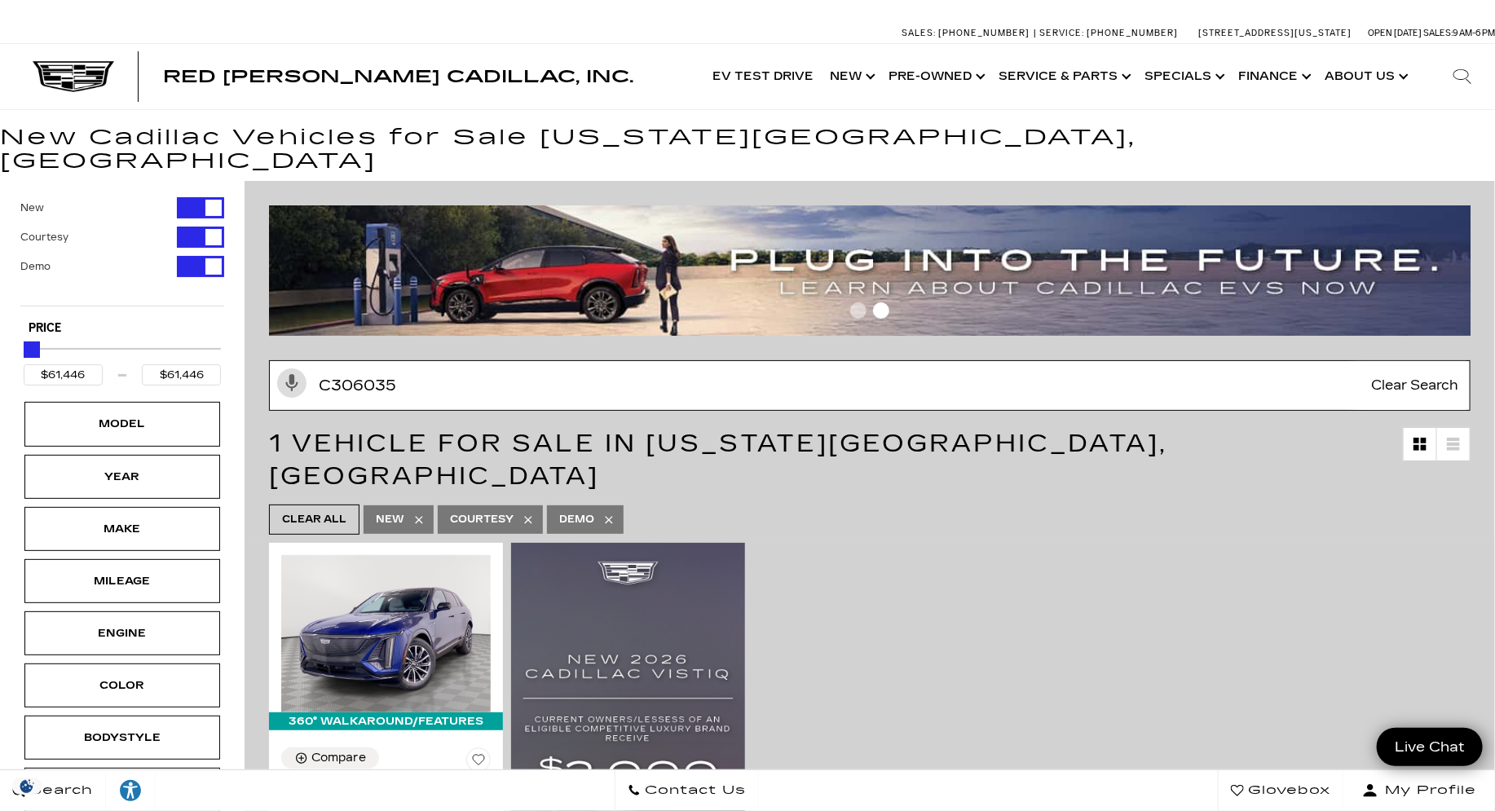
click at [411, 368] on input "C306035" at bounding box center [869, 385] width 1201 height 51
paste input "212557X"
type input "C212557X"
type input "$55,679"
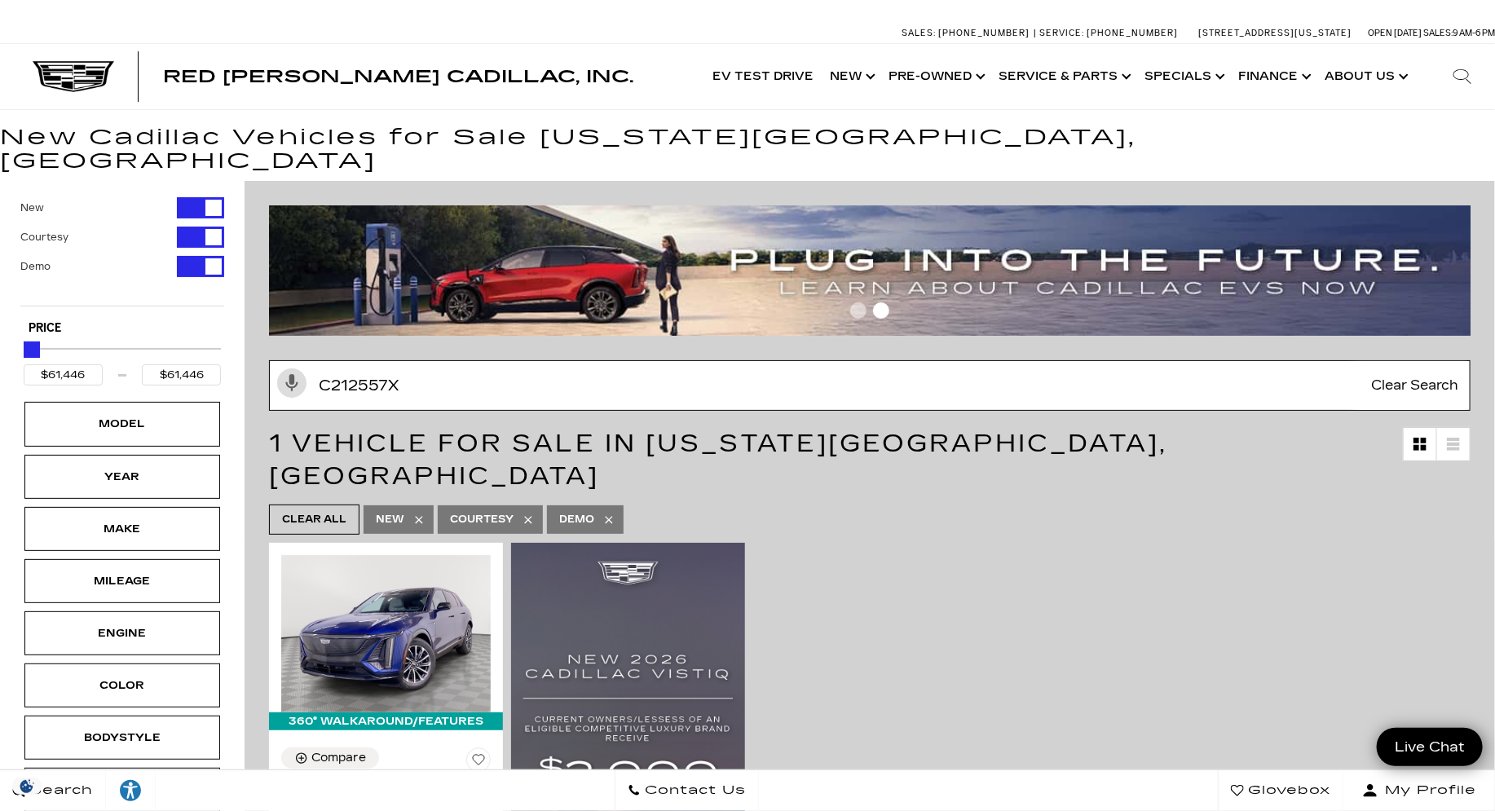
type input "$55,679"
click at [535, 368] on input "C212557X" at bounding box center [869, 385] width 1201 height 51
paste input "709048"
type input "C709048"
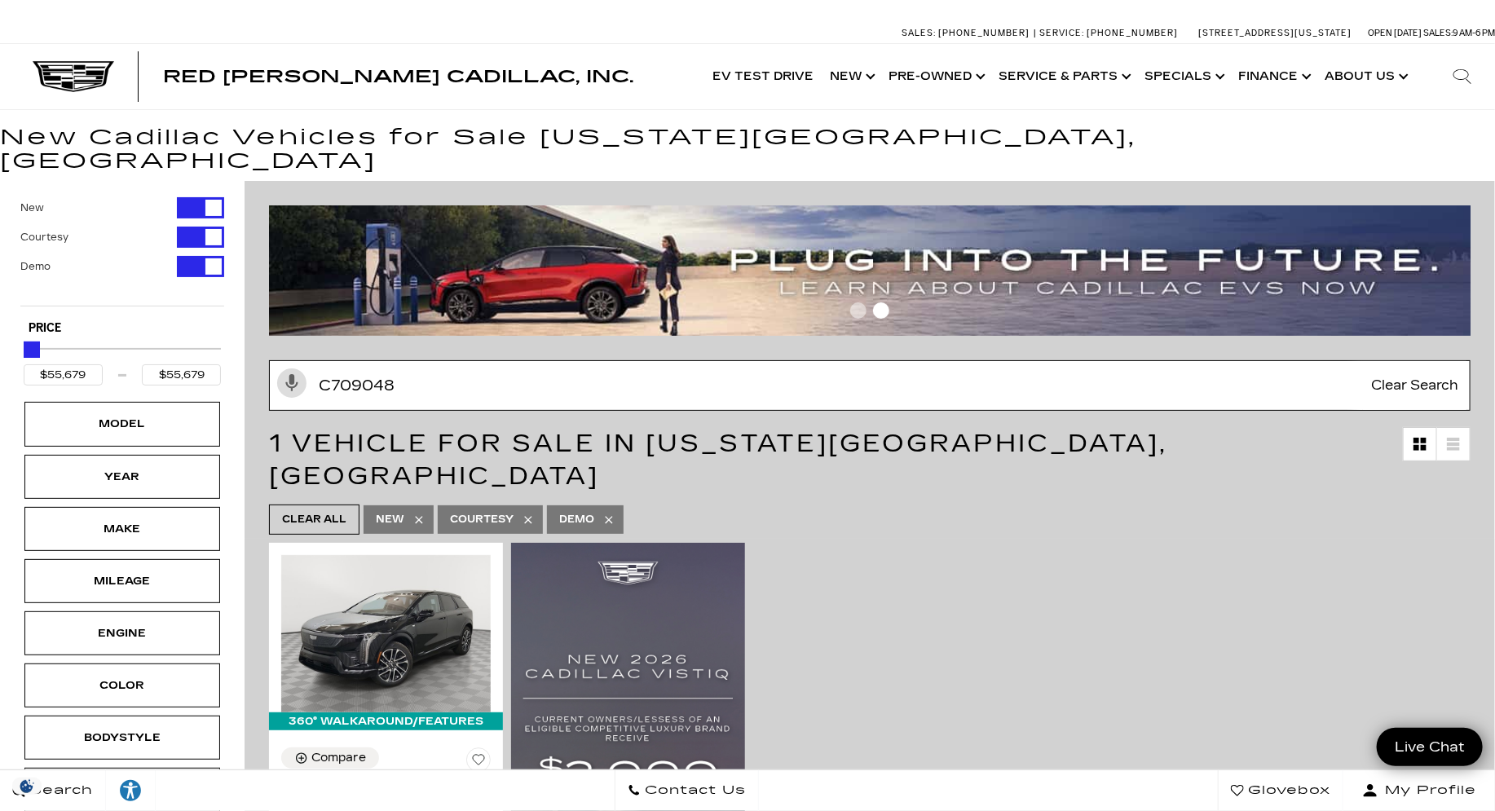
type input "$80,990"
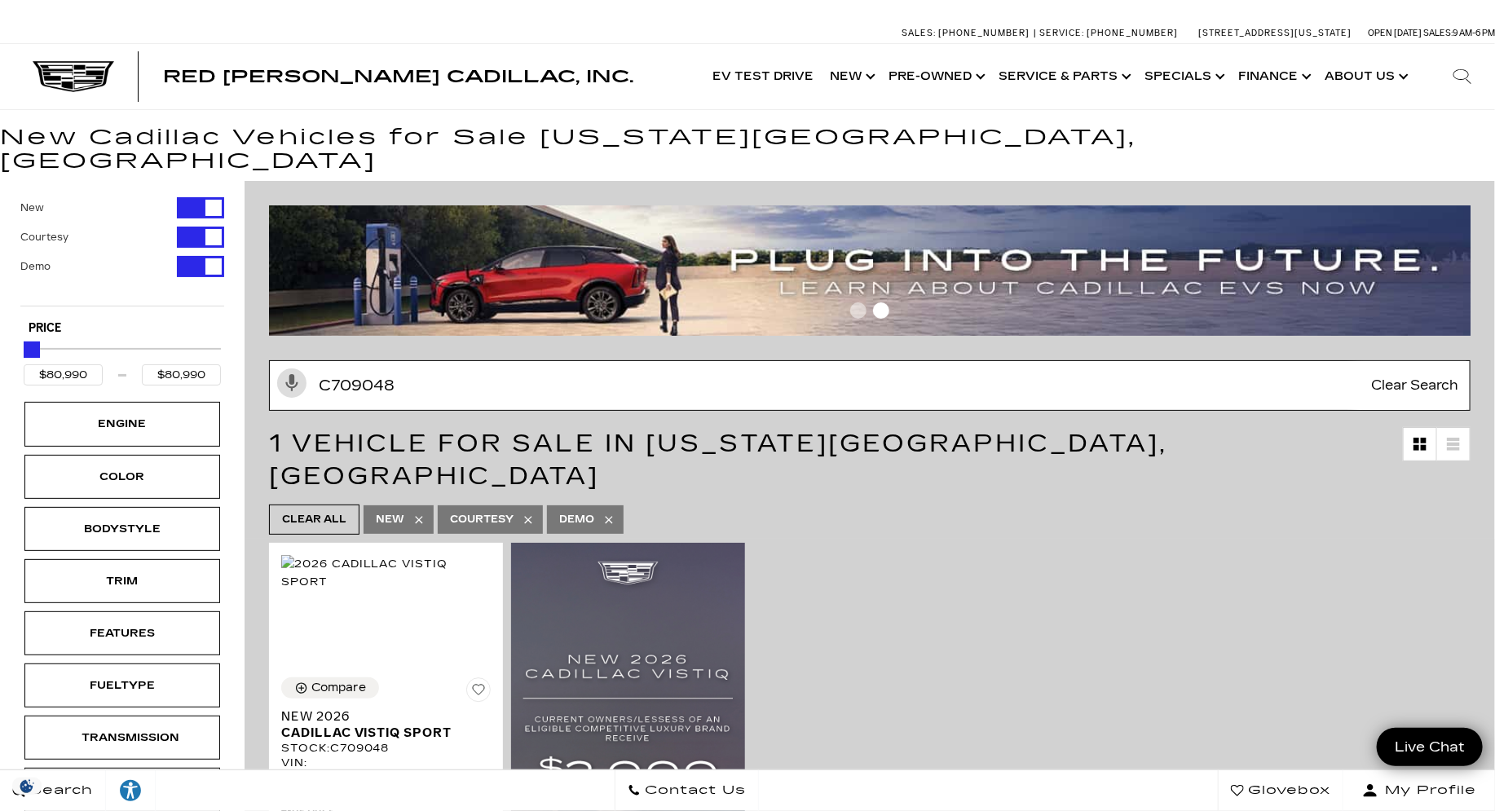
click at [388, 361] on input "C709048" at bounding box center [869, 385] width 1201 height 51
paste input "101611"
type input "C101611"
type input "$133,515"
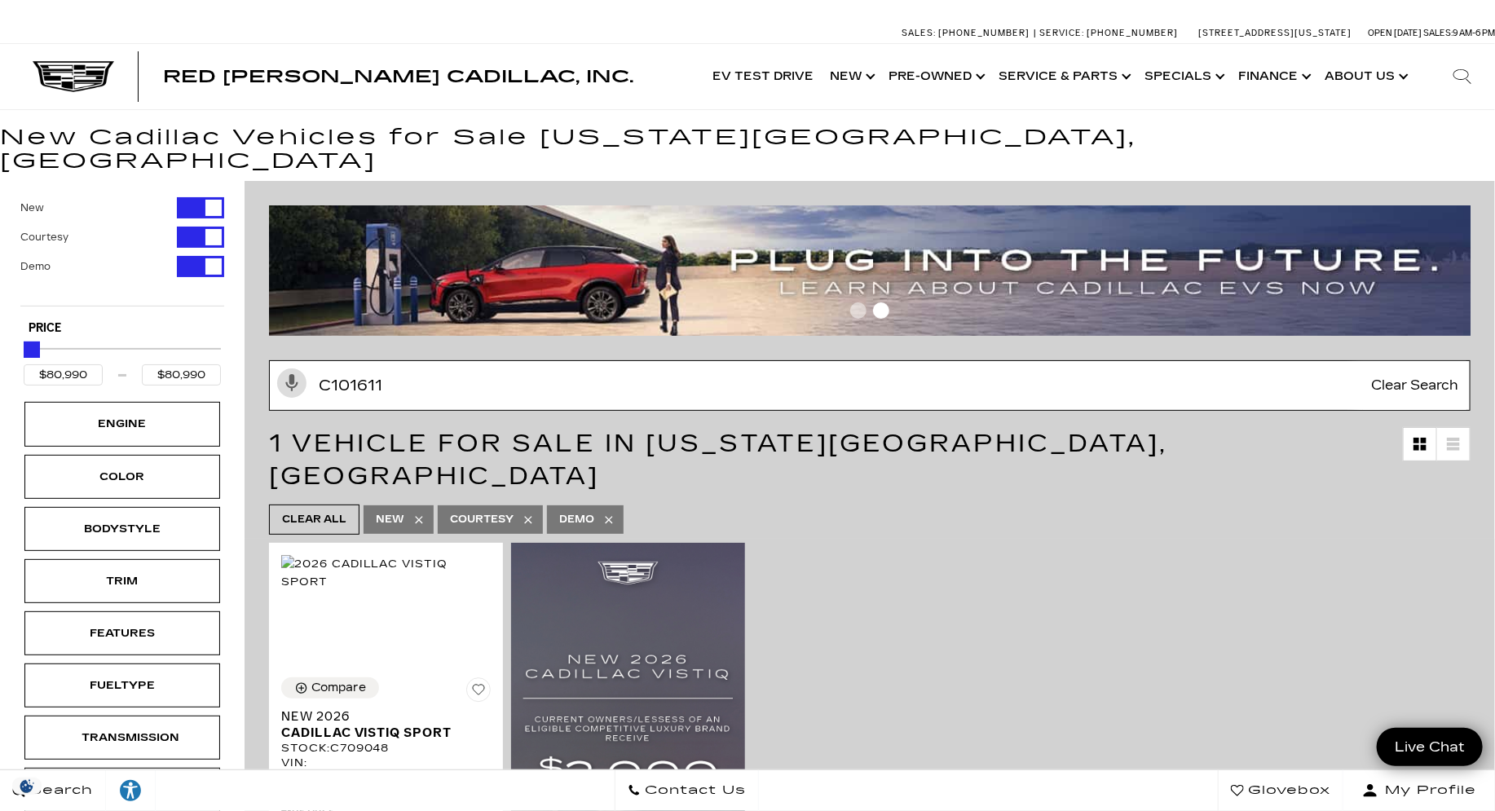
type input "$133,515"
type input "C101611"
